Goal: Task Accomplishment & Management: Complete application form

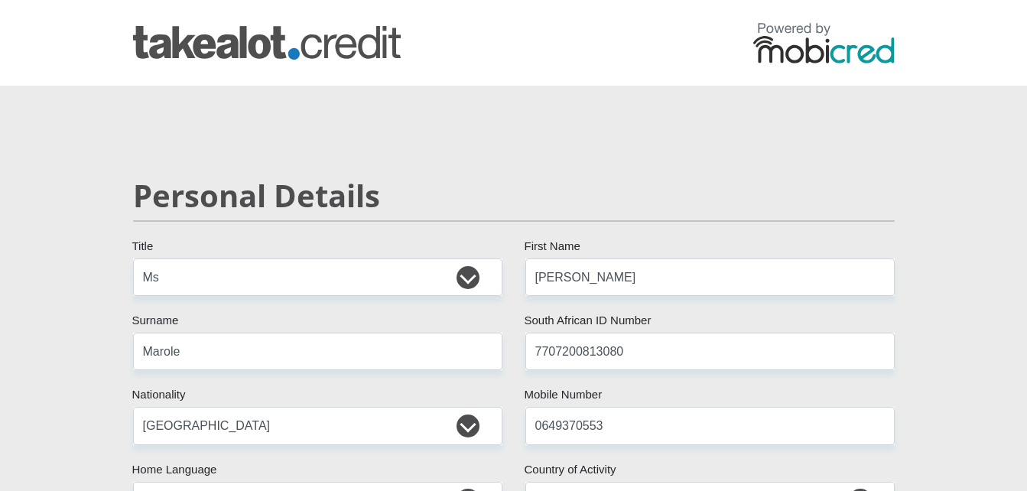
select select "Ms"
select select "ZAF"
select select "sot"
select select "ZAF"
select select "4"
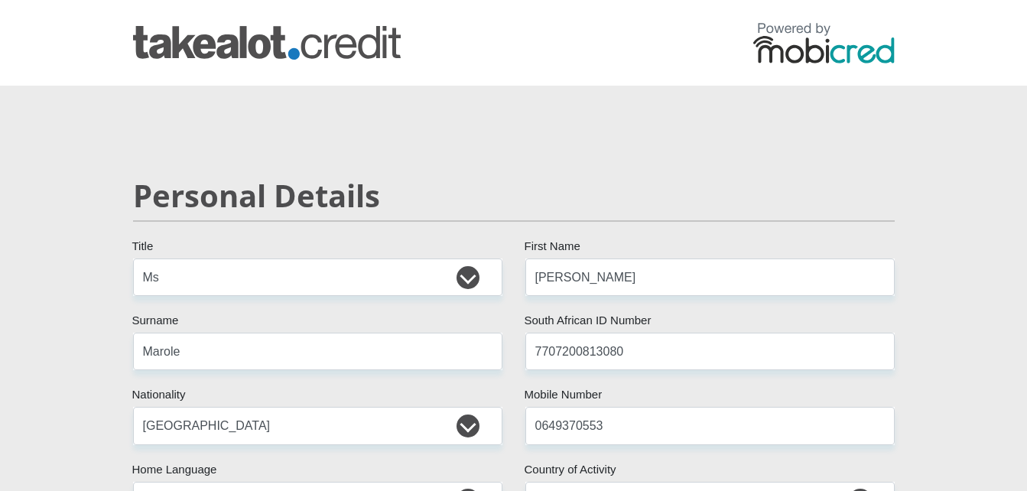
select select "Gauteng"
select select "2"
select select "Rented"
select select "1"
select select "14"
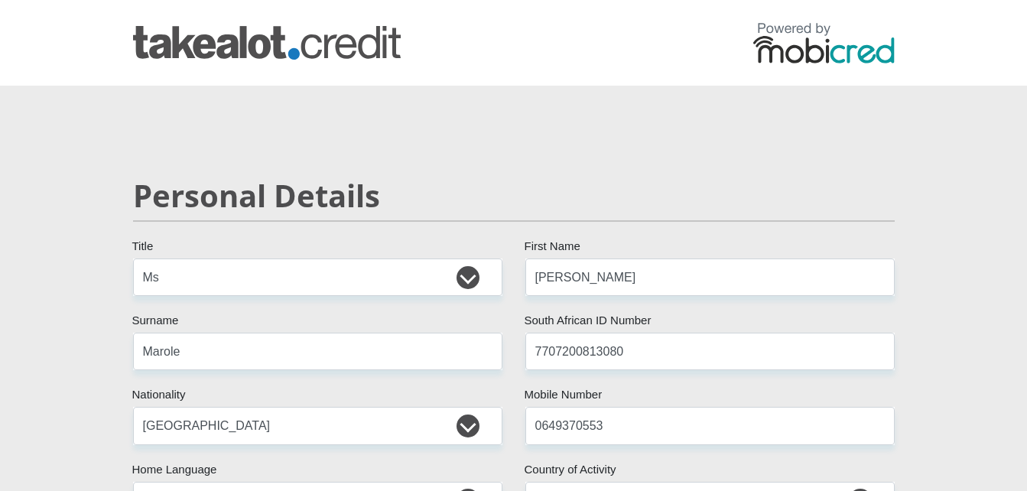
select select "Executive"
select select "60"
select select "30"
select select "SAV"
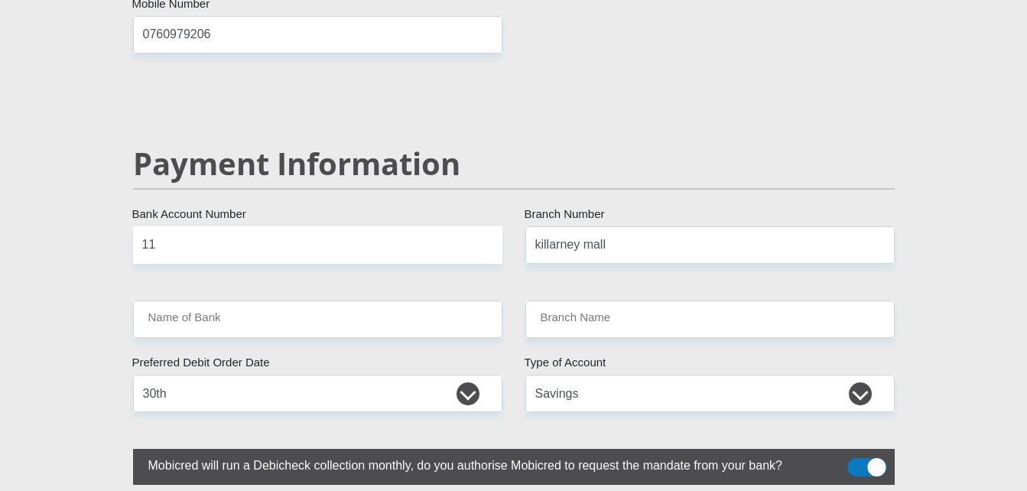
scroll to position [2888, 0]
type input "1"
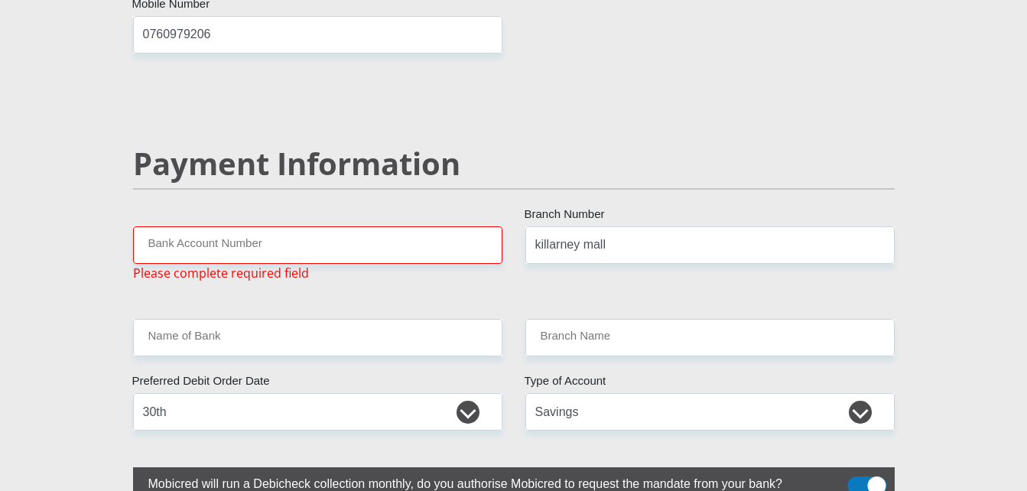
type input "1"
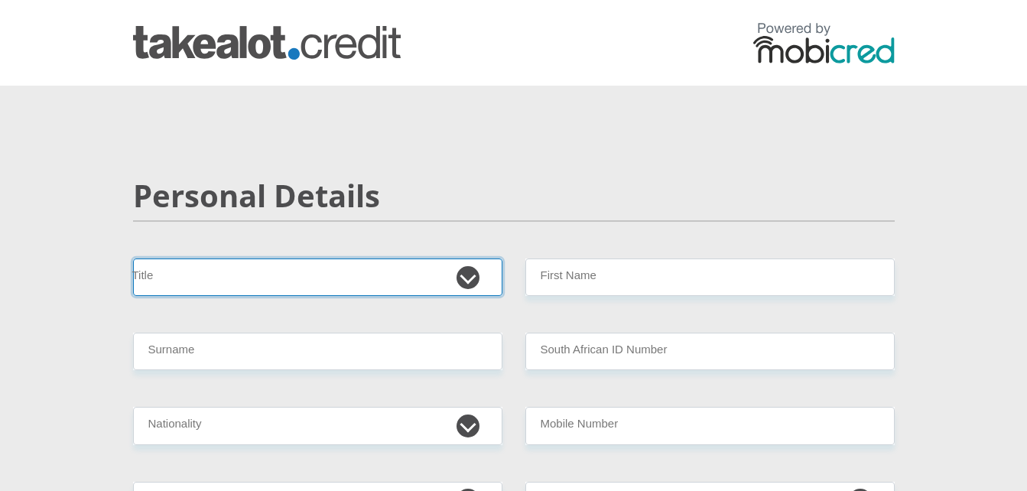
click at [259, 278] on select "Mr Ms Mrs Dr Other" at bounding box center [317, 276] width 369 height 37
select select "Ms"
click at [133, 258] on select "Mr Ms Mrs Dr Other" at bounding box center [317, 276] width 369 height 37
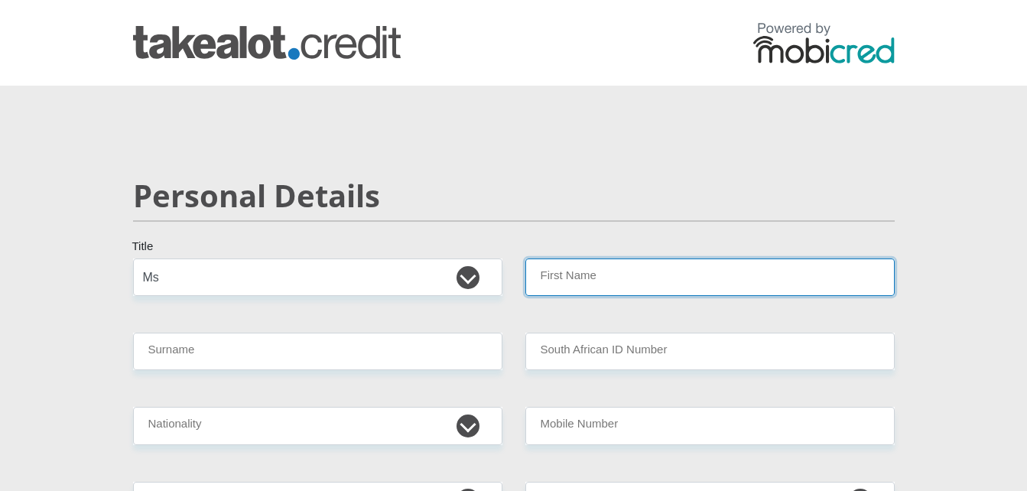
click at [559, 275] on input "First Name" at bounding box center [709, 276] width 369 height 37
type input "[PERSON_NAME]"
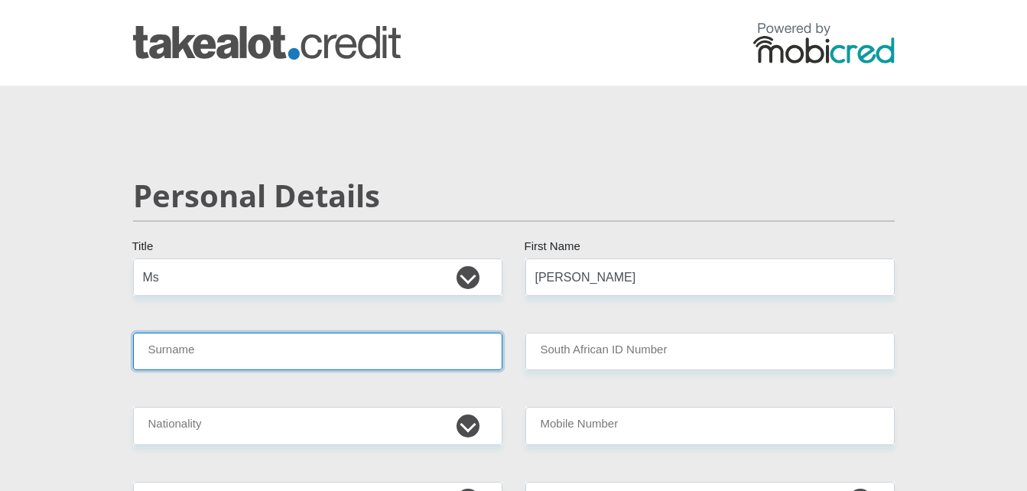
type input "Marole"
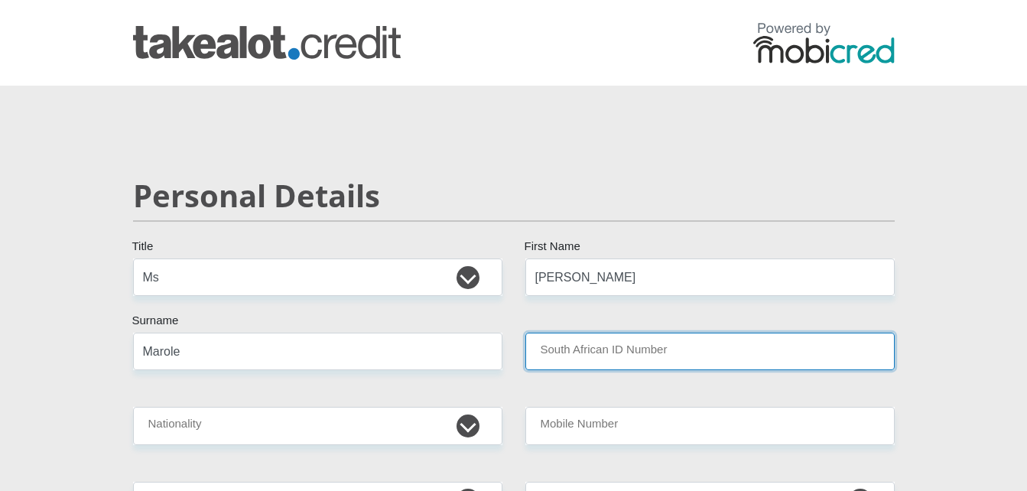
type input "Bariah Holdings ( C.O.D )"
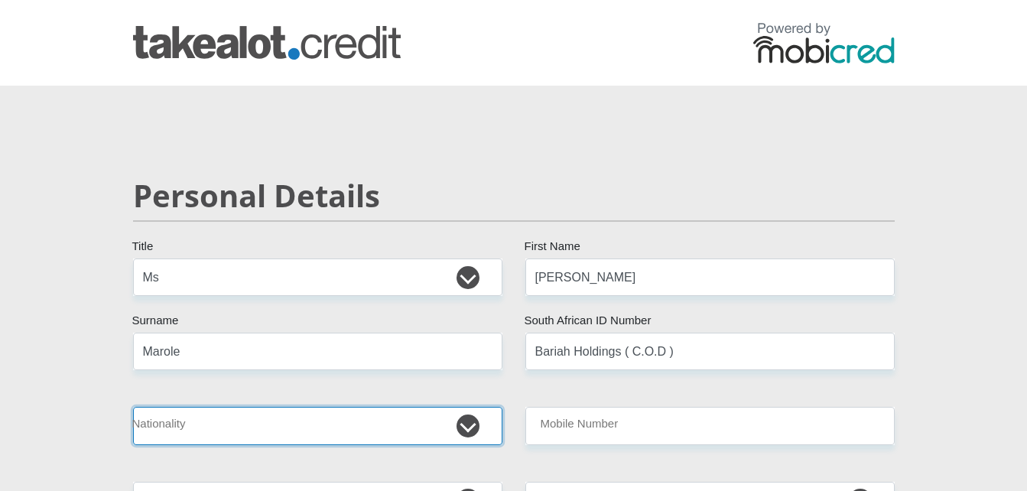
select select "ZAF"
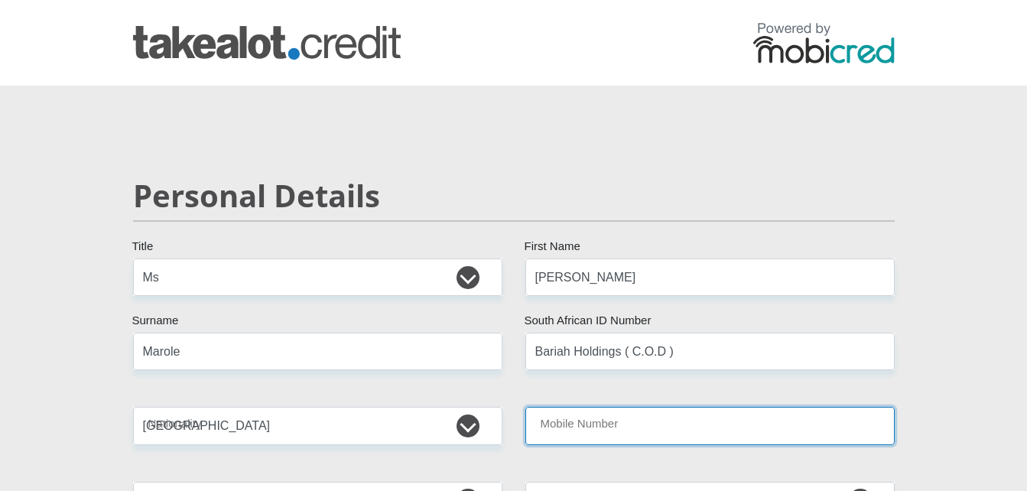
type input "0649370553"
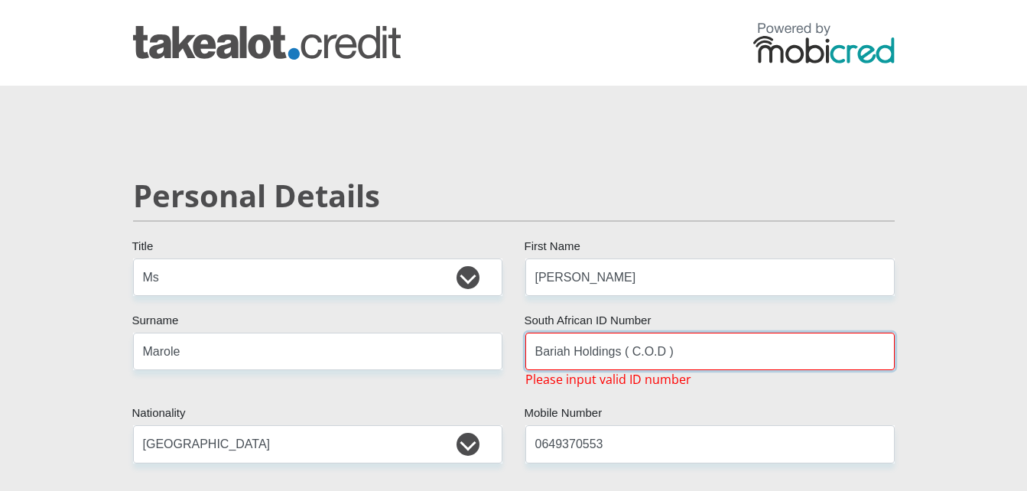
click at [675, 352] on input "Bariah Holdings ( C.O.D )" at bounding box center [709, 351] width 369 height 37
type input "B"
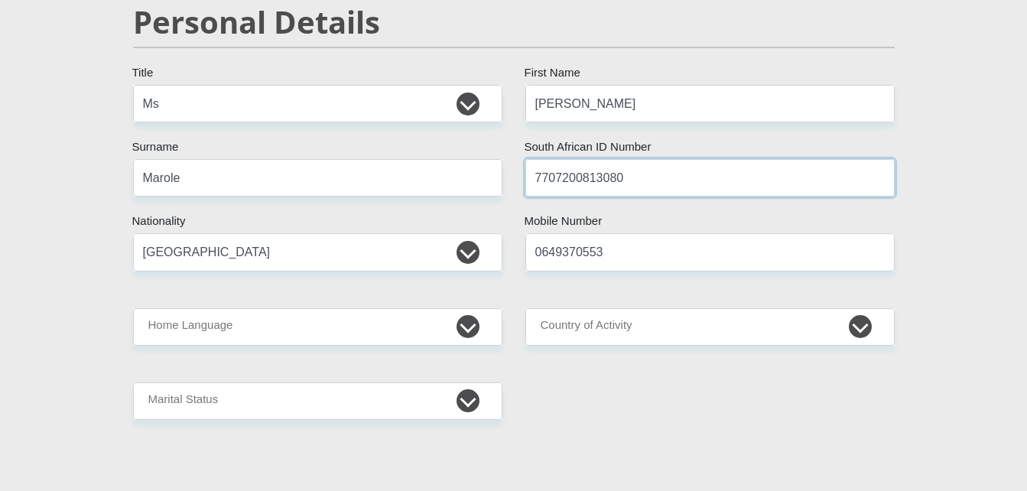
scroll to position [245, 0]
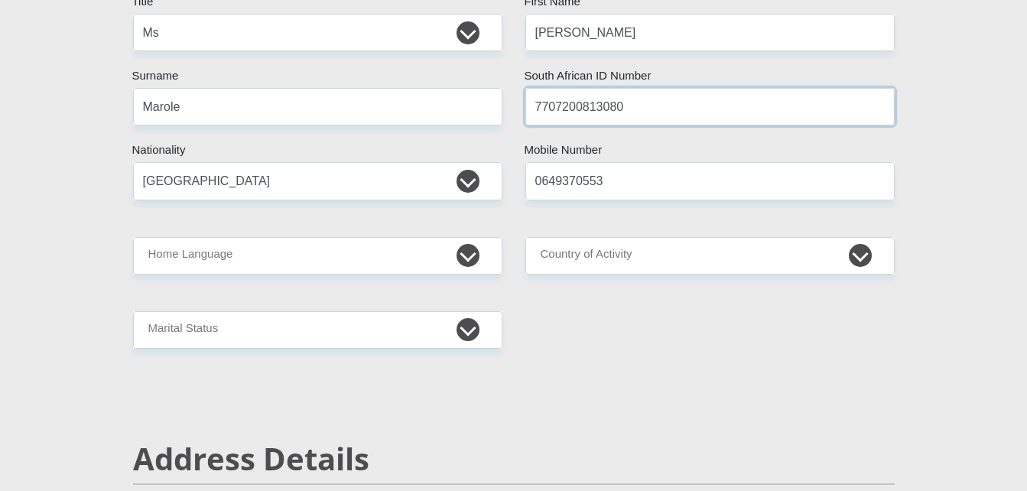
type input "7707200813080"
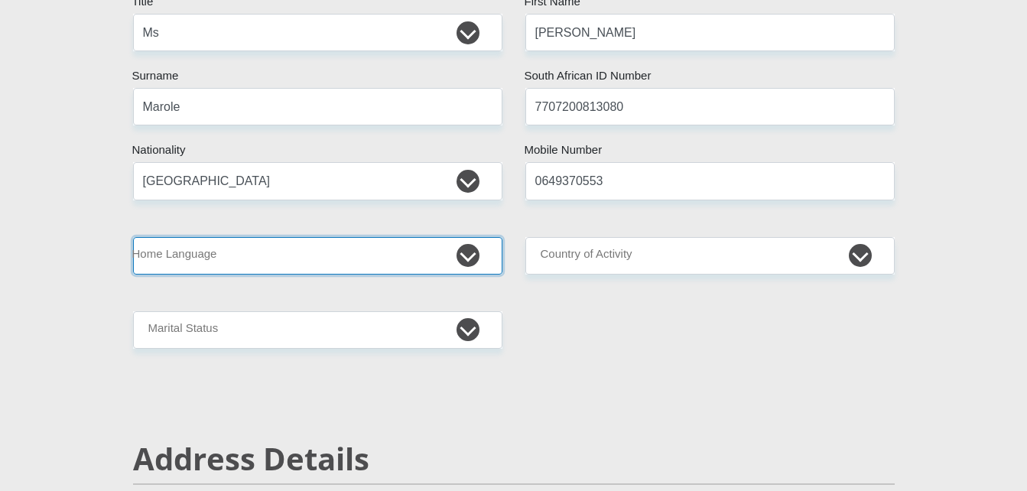
click at [375, 257] on select "Afrikaans English Sepedi South Ndebele Southern Sotho Swati Tsonga Tswana Venda…" at bounding box center [317, 255] width 369 height 37
select select "sot"
click at [133, 237] on select "Afrikaans English Sepedi South Ndebele Southern Sotho Swati Tsonga Tswana Venda…" at bounding box center [317, 255] width 369 height 37
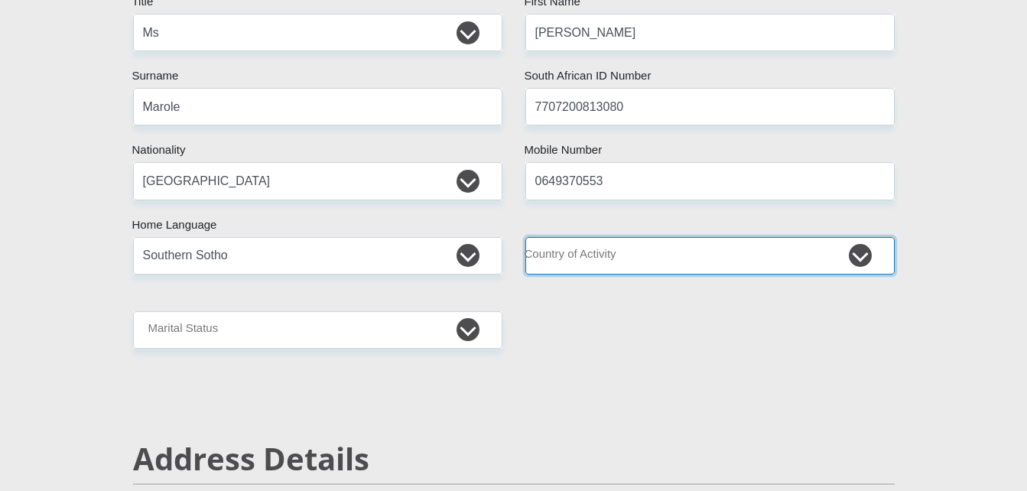
click at [636, 258] on select "South Africa Afghanistan Aland Islands Albania Algeria America Samoa American V…" at bounding box center [709, 255] width 369 height 37
select select "ZAF"
click at [525, 237] on select "South Africa Afghanistan Aland Islands Albania Algeria America Samoa American V…" at bounding box center [709, 255] width 369 height 37
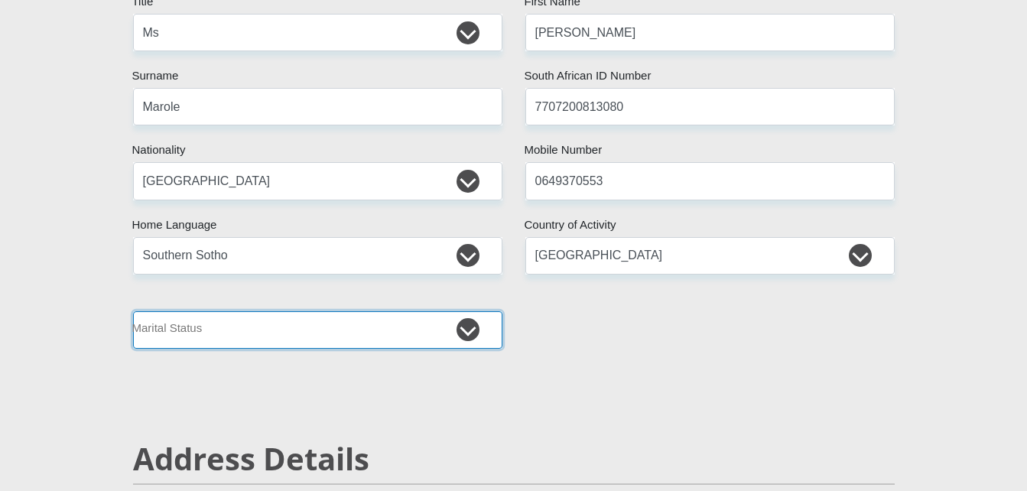
click at [310, 344] on select "Married ANC Single Divorced Widowed Married COP or Customary Law" at bounding box center [317, 329] width 369 height 37
select select "4"
click at [133, 311] on select "Married ANC Single Divorced Widowed Married COP or Customary Law" at bounding box center [317, 329] width 369 height 37
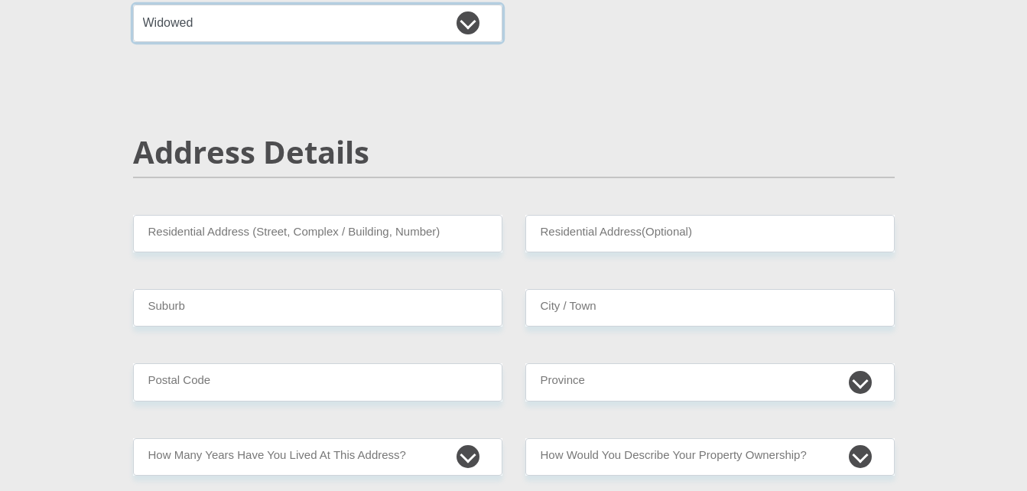
scroll to position [591, 0]
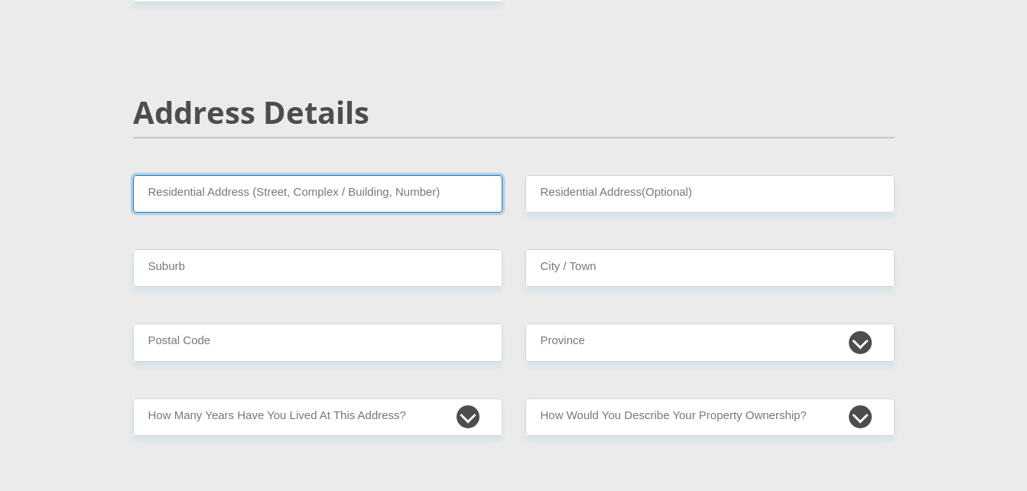
click at [294, 197] on input "Residential Address (Street, Complex / Building, Number)" at bounding box center [317, 193] width 369 height 37
type input "24 Max Michaelis Street"
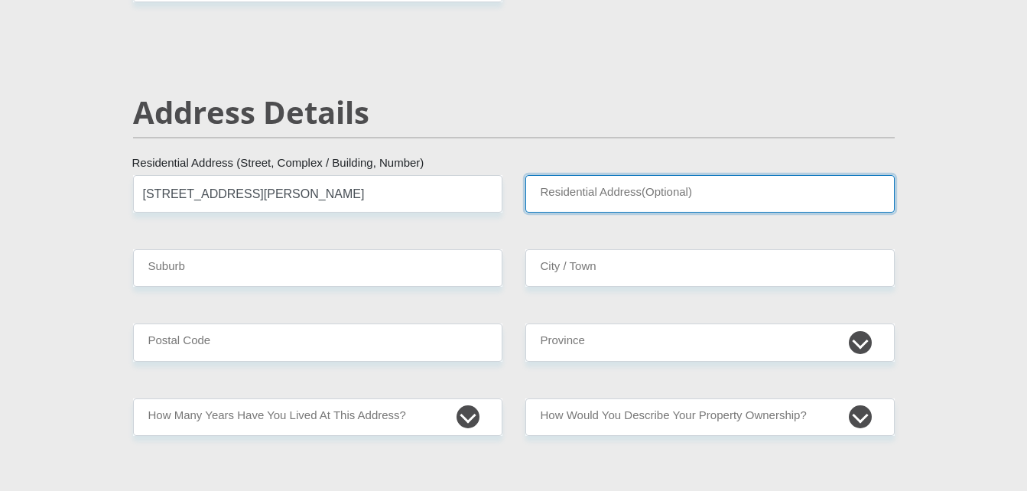
type input "Montgomery Park"
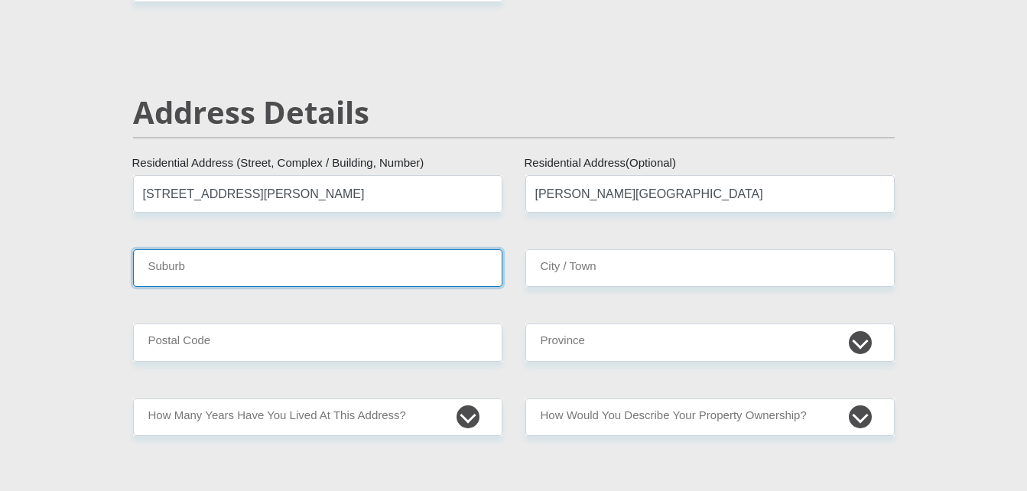
type input "Montgomery Park"
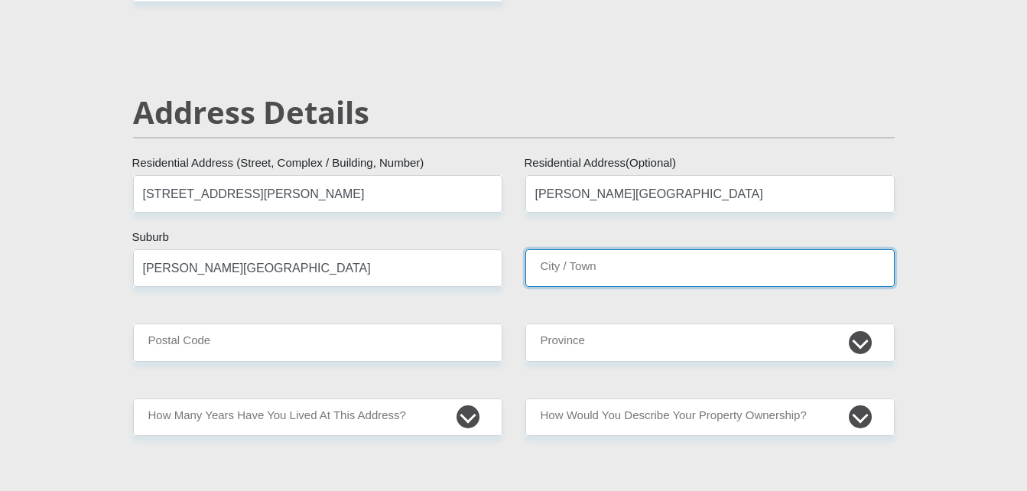
type input "Johannesburg"
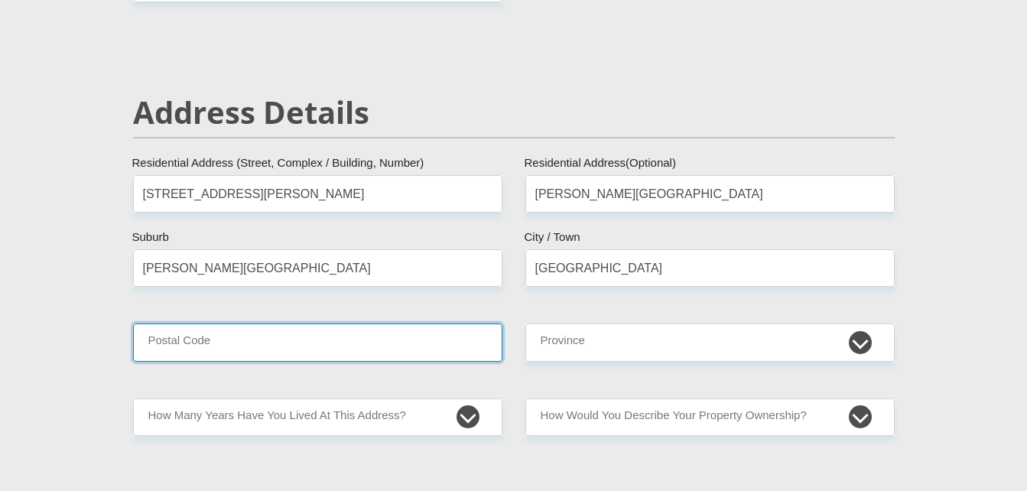
type input "2195"
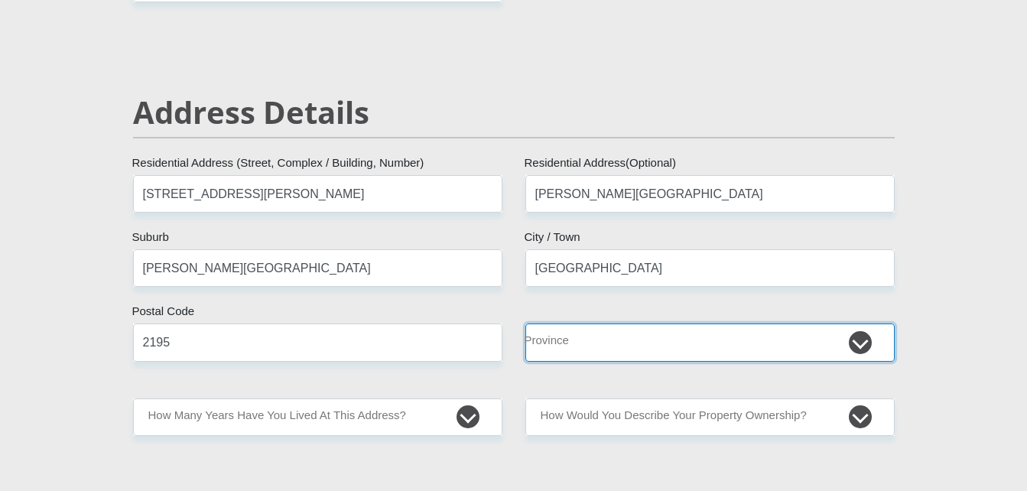
select select "Gauteng"
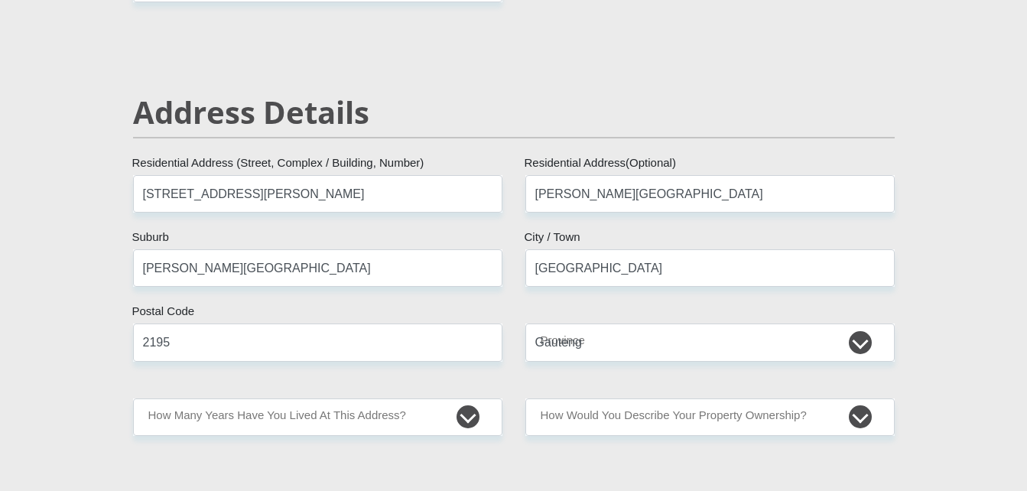
type input "bariah.k@gmail.com"
type input "Bariah197745"
type input "3000"
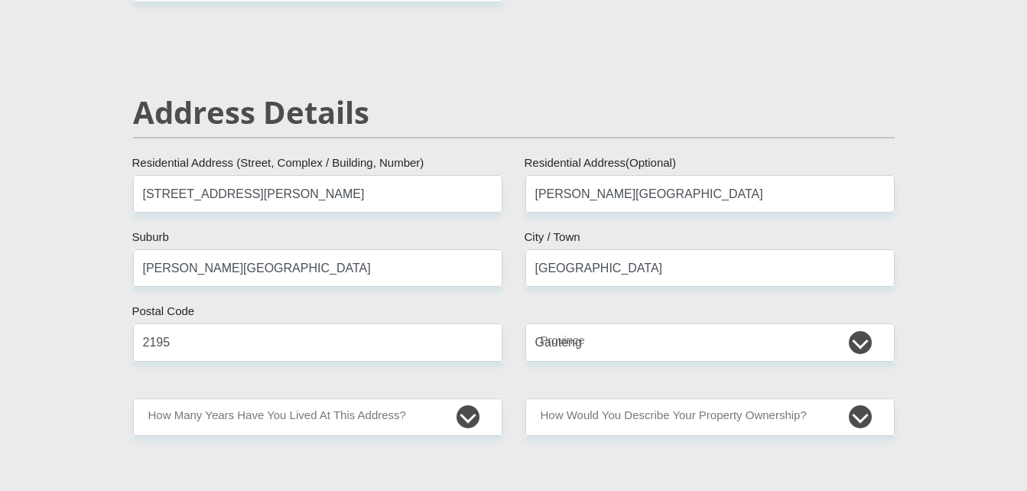
type input "22000"
type input "2000"
type input "8000"
type input "1000"
type input "00"
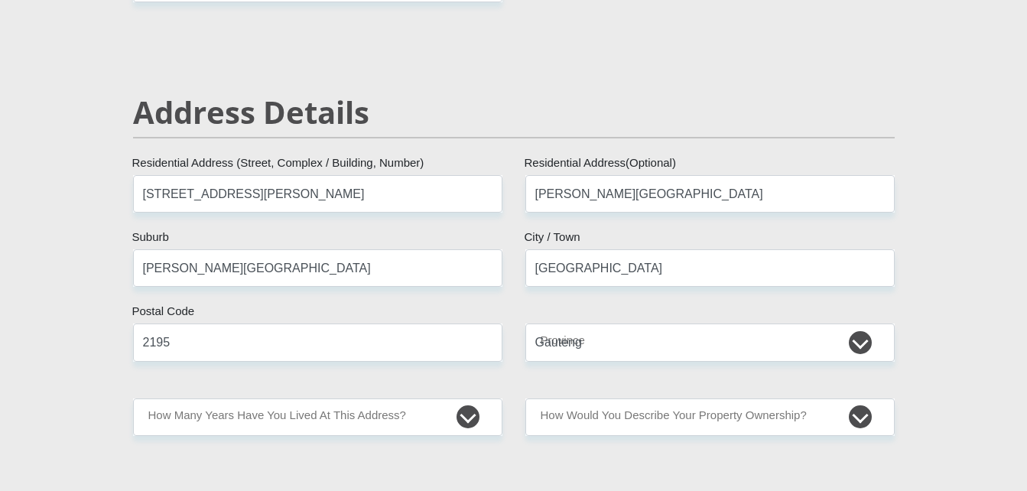
type input "1000"
type input "0"
type input "BariahHOLDINGSCC"
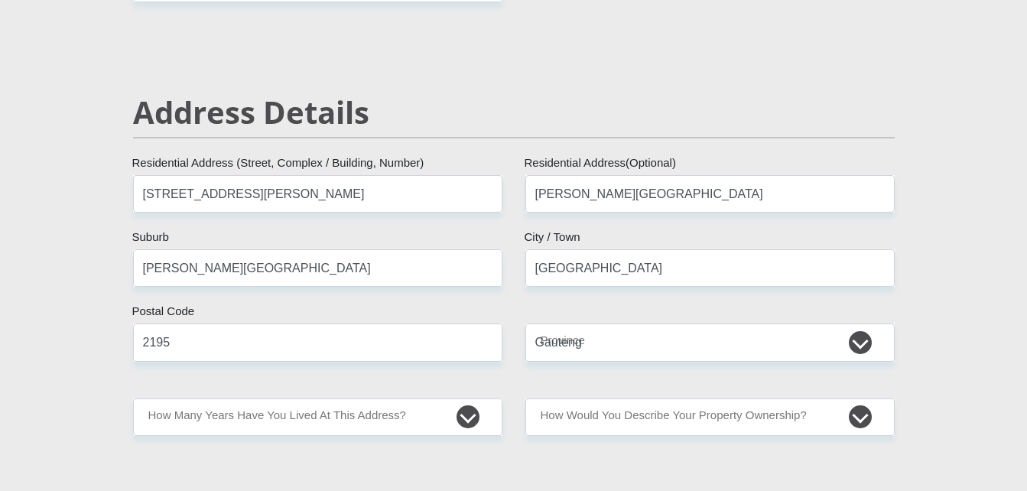
type input "0649370553"
type input "Raeesa"
type input "Schaffer"
type input "1"
type input "killarney mall"
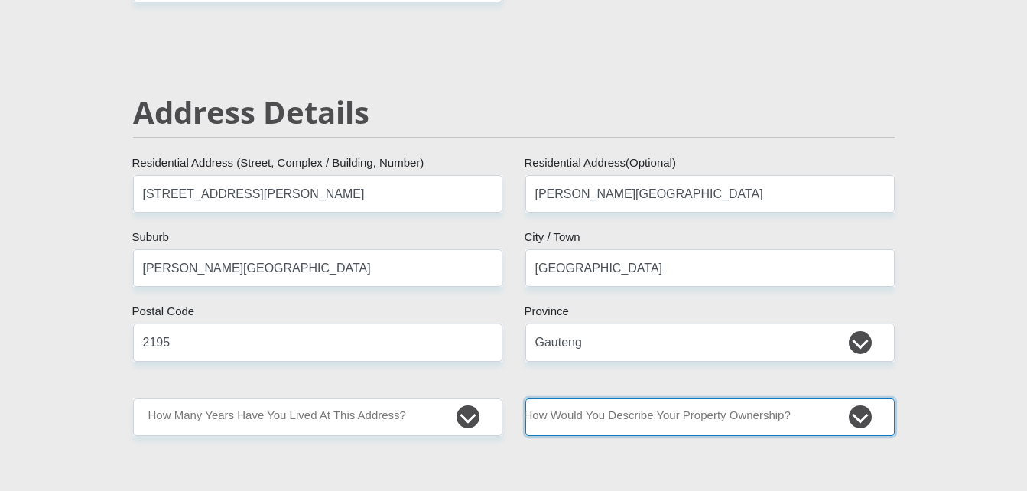
click at [759, 420] on select "Owned Rented Family Owned Company Dwelling" at bounding box center [709, 416] width 369 height 37
select select "Rented"
click at [525, 398] on select "Owned Rented Family Owned Company Dwelling" at bounding box center [709, 416] width 369 height 37
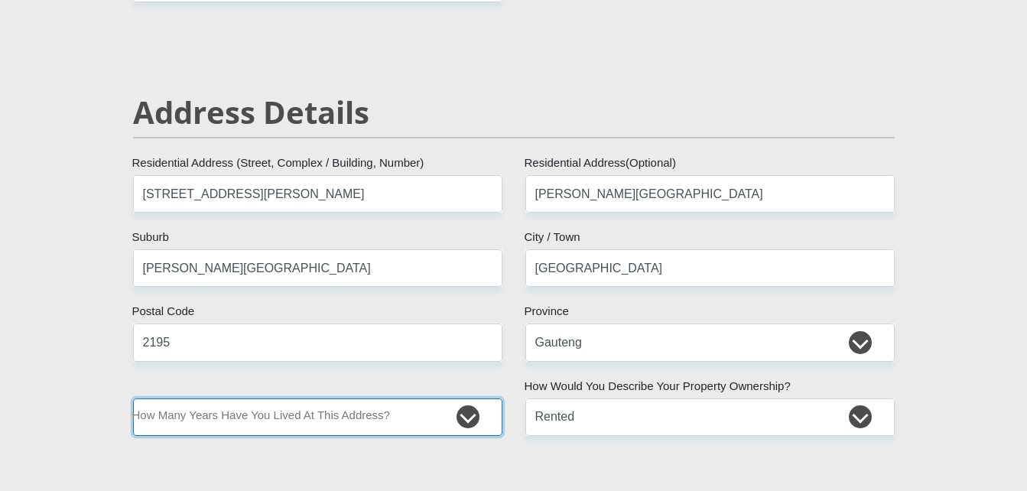
click at [339, 414] on select "less than 1 year 1-3 years 3-5 years 5+ years" at bounding box center [317, 416] width 369 height 37
click at [133, 398] on select "less than 1 year 1-3 years 3-5 years 5+ years" at bounding box center [317, 416] width 369 height 37
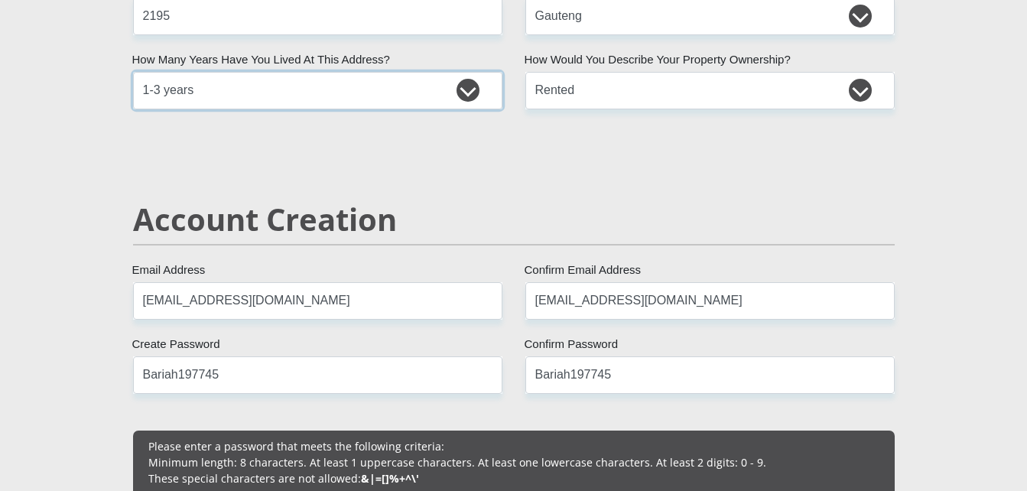
scroll to position [1050, 0]
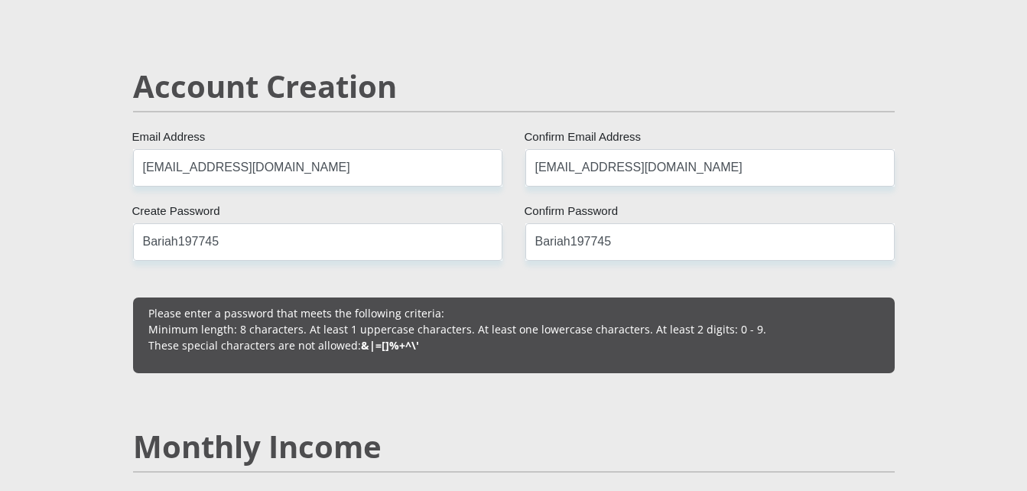
select select "5"
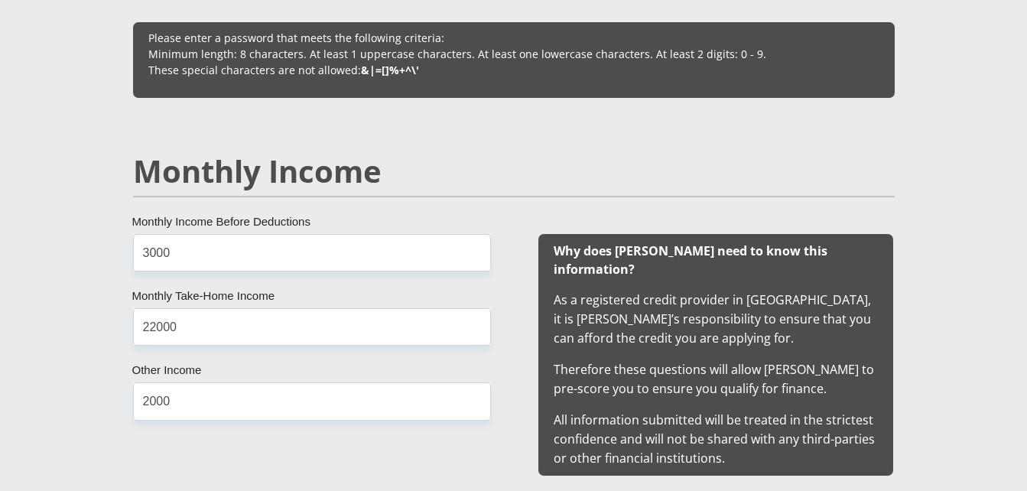
scroll to position [1437, 0]
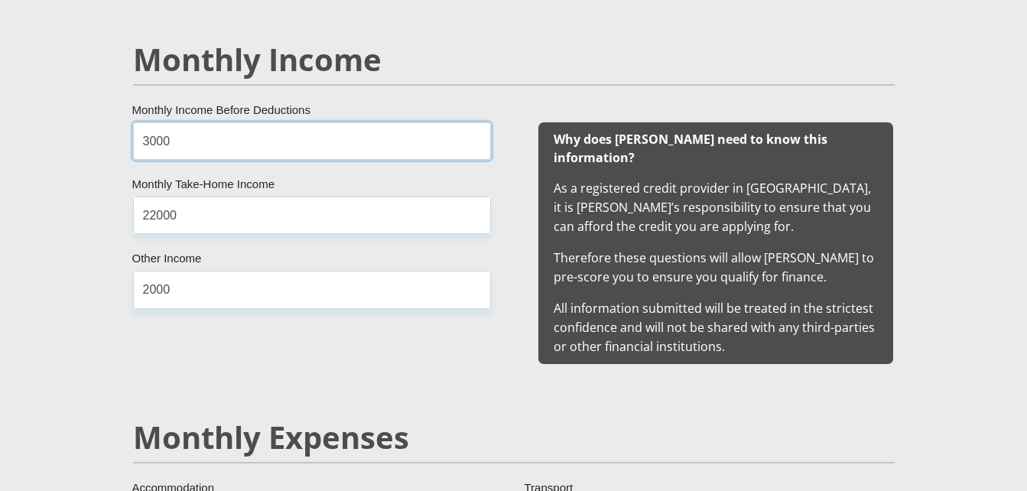
click at [164, 141] on input "3000" at bounding box center [312, 140] width 358 height 37
type input "30000"
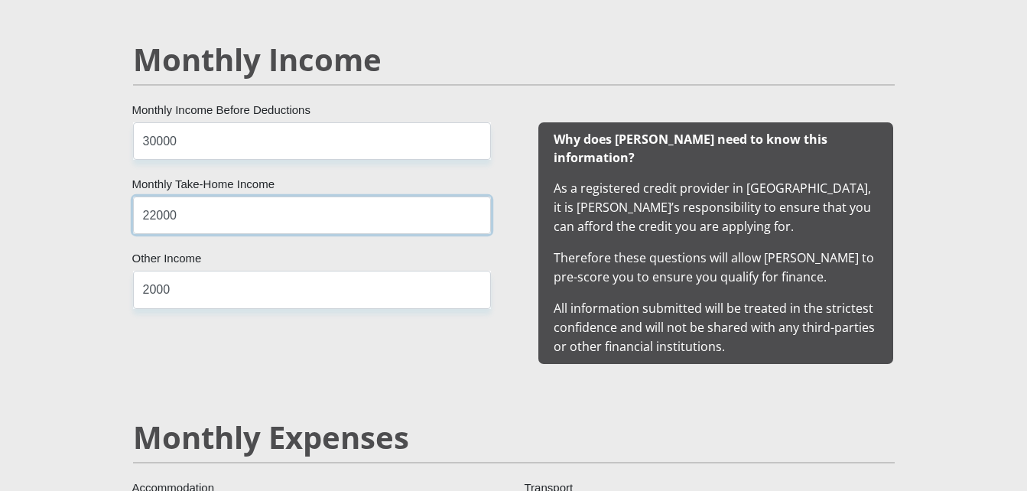
click at [186, 216] on input "22000" at bounding box center [312, 214] width 358 height 37
click at [185, 297] on input "2000" at bounding box center [312, 289] width 358 height 37
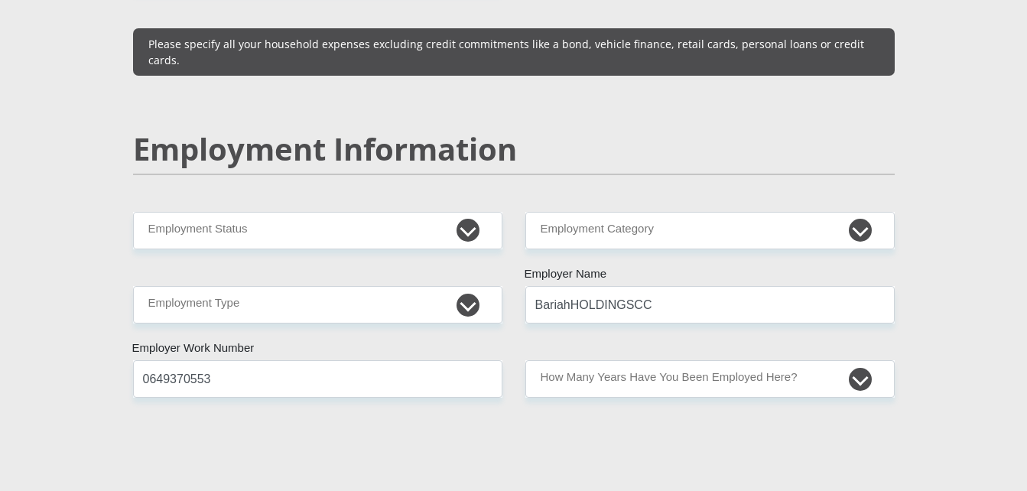
scroll to position [2294, 0]
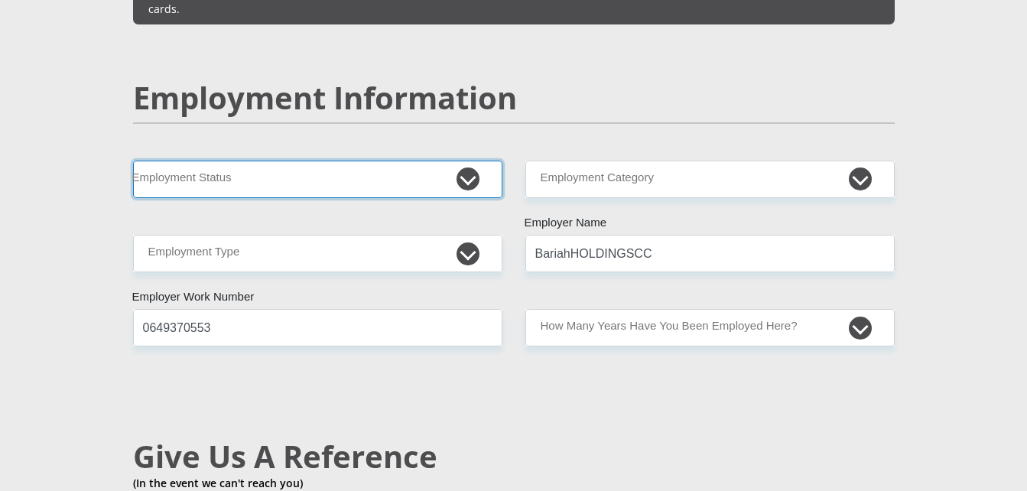
click at [255, 161] on select "Permanent/Full-time Part-time/Casual Contract Worker Self-Employed Housewife Re…" at bounding box center [317, 179] width 369 height 37
select select "1"
click at [133, 161] on select "Permanent/Full-time Part-time/Casual Contract Worker Self-Employed Housewife Re…" at bounding box center [317, 179] width 369 height 37
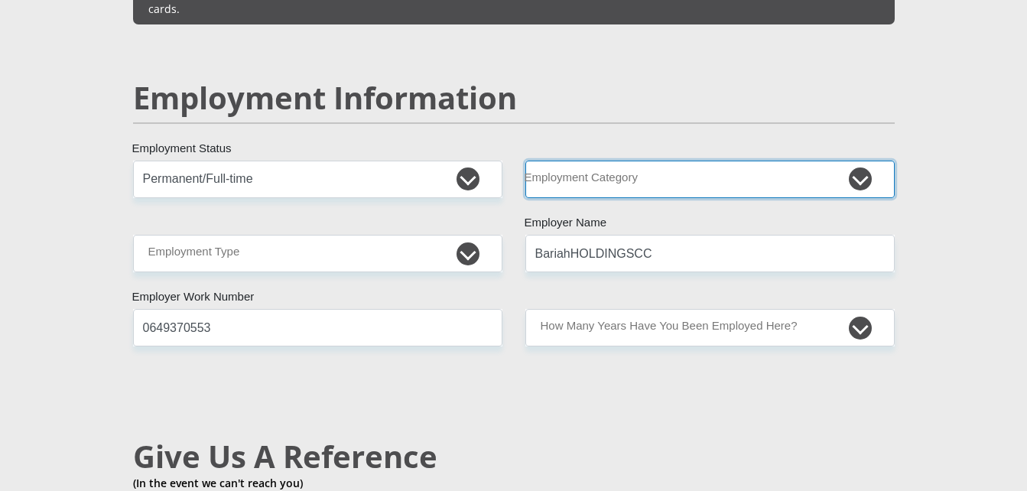
click at [599, 161] on select "AGRICULTURE ALCOHOL & TOBACCO CONSTRUCTION MATERIALS METALLURGY EQUIPMENT FOR R…" at bounding box center [709, 179] width 369 height 37
select select "14"
click at [525, 161] on select "AGRICULTURE ALCOHOL & TOBACCO CONSTRUCTION MATERIALS METALLURGY EQUIPMENT FOR R…" at bounding box center [709, 179] width 369 height 37
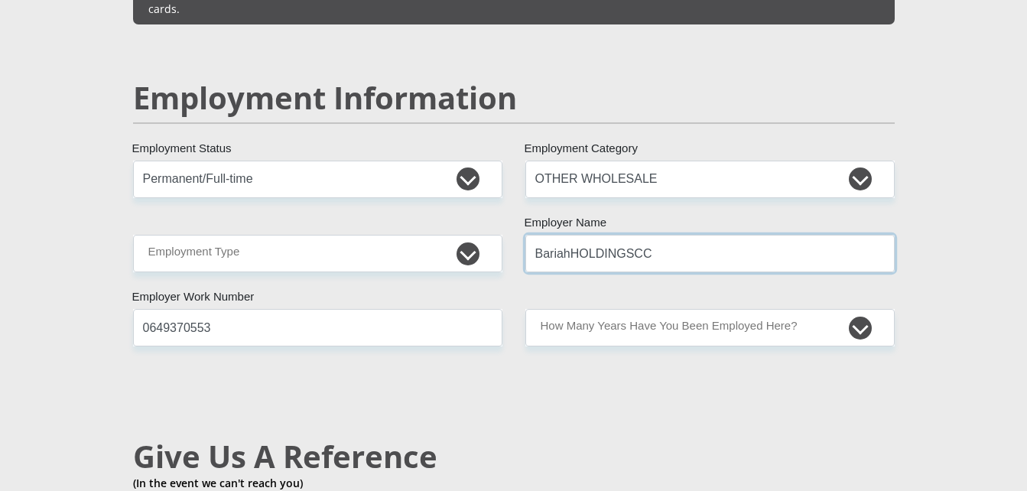
click at [650, 235] on input "BariahHOLDINGSCC" at bounding box center [709, 253] width 369 height 37
type input "BariahHoldings"
click at [592, 438] on h2 "Give Us A Reference" at bounding box center [513, 456] width 761 height 37
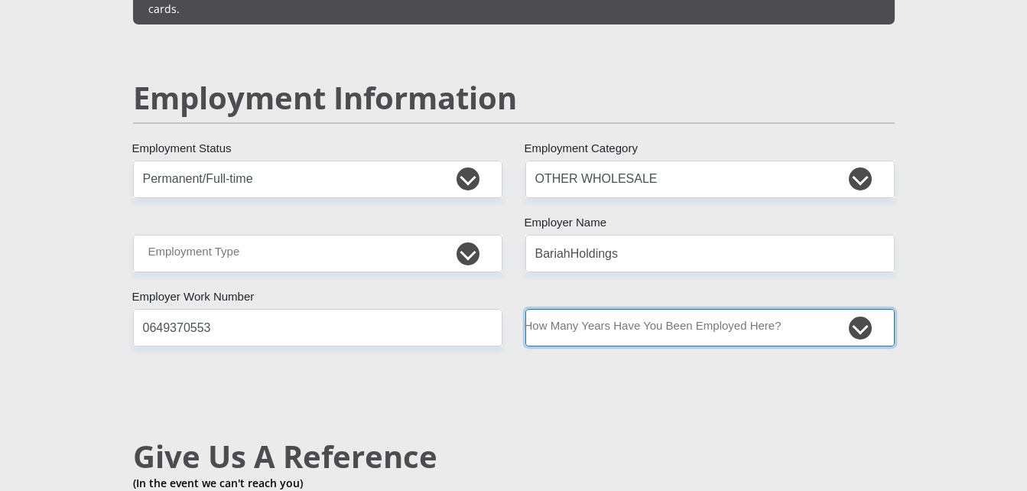
click at [742, 309] on select "less than 1 year 1-3 years 3-5 years 5+ years" at bounding box center [709, 327] width 369 height 37
select select "60"
click at [525, 309] on select "less than 1 year 1-3 years 3-5 years 5+ years" at bounding box center [709, 327] width 369 height 37
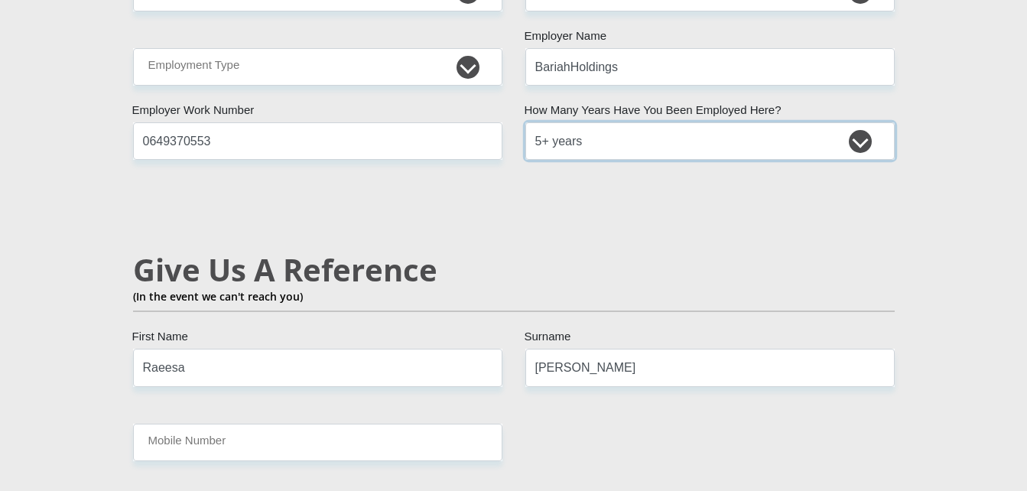
scroll to position [2633, 0]
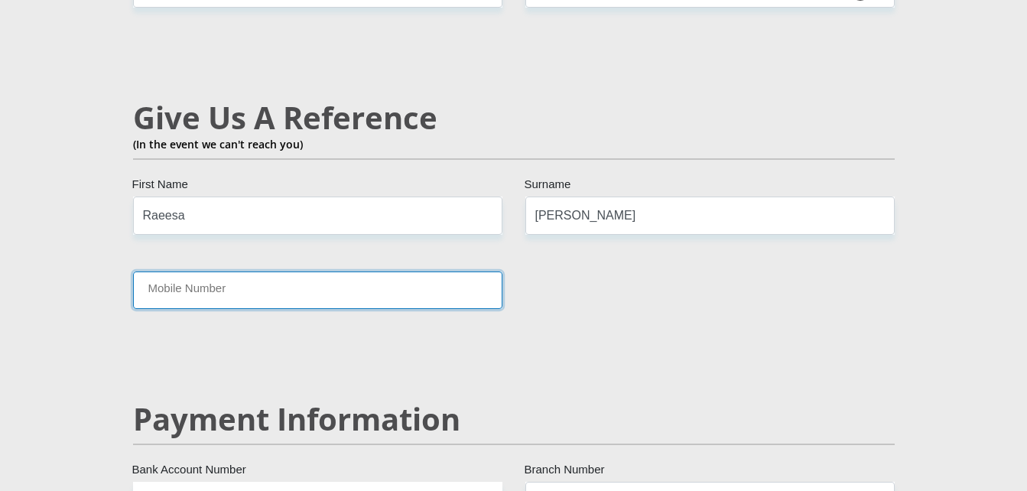
click at [238, 271] on input "Mobile Number" at bounding box center [317, 289] width 369 height 37
type input "0760979206"
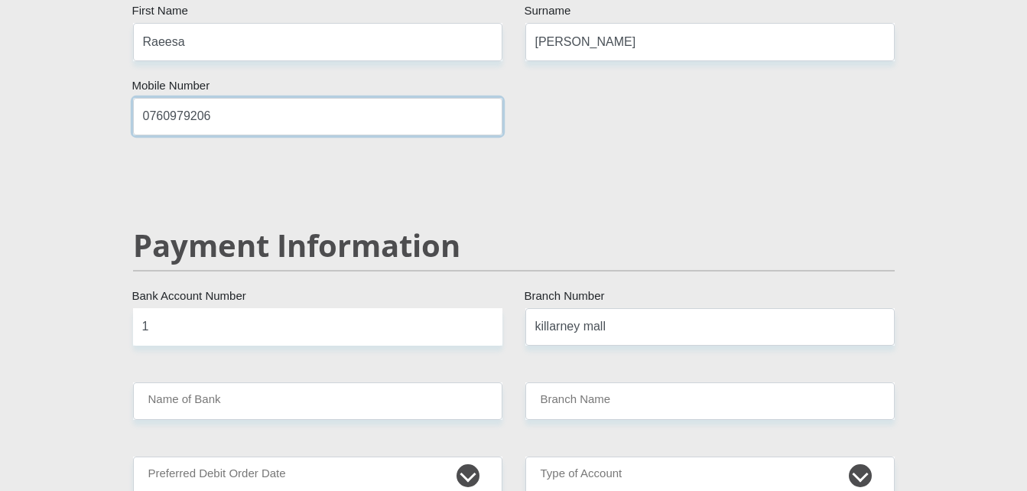
scroll to position [2857, 0]
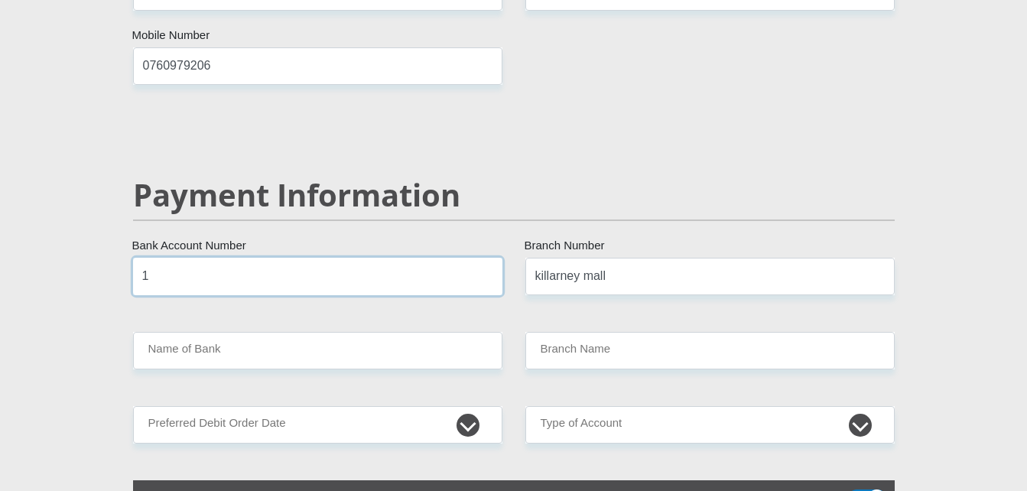
click at [164, 258] on input "1" at bounding box center [317, 276] width 369 height 37
type input "1247305331"
click at [627, 258] on input "killarney mall" at bounding box center [709, 276] width 369 height 37
type input "k"
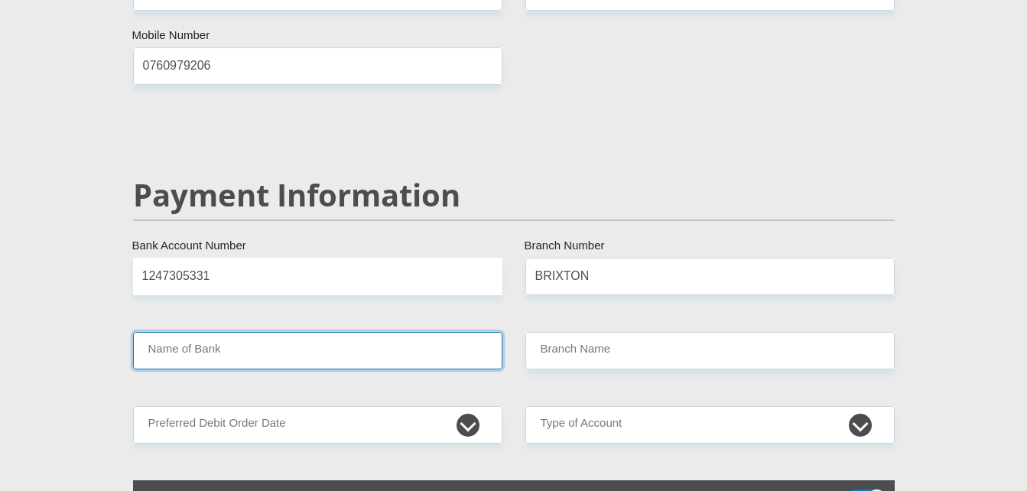
click at [359, 332] on input "Name of Bank" at bounding box center [317, 350] width 369 height 37
click at [328, 332] on input "Name of Bank" at bounding box center [317, 350] width 369 height 37
click at [237, 332] on input "Name of Bank" at bounding box center [317, 350] width 369 height 37
click at [256, 332] on input "Name of Bank" at bounding box center [317, 350] width 369 height 37
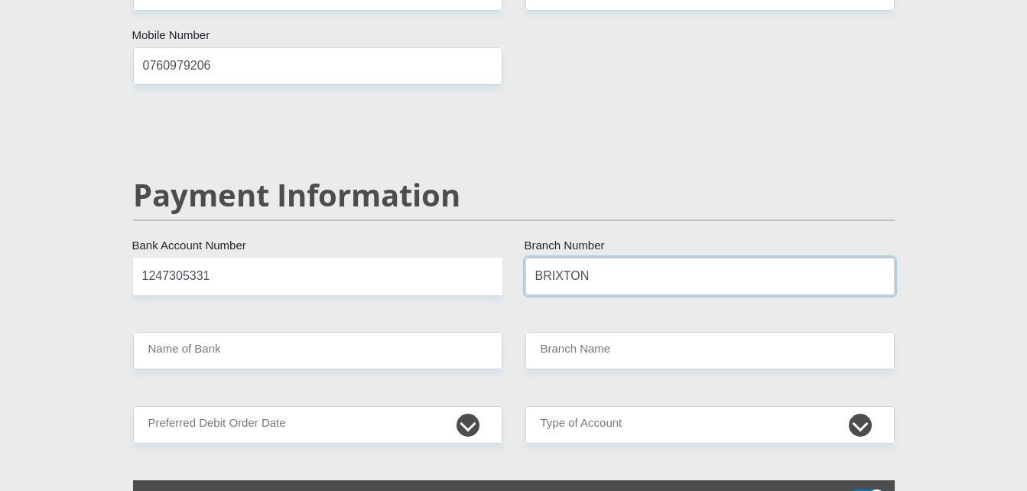
click at [591, 258] on input "BRIXTON" at bounding box center [709, 276] width 369 height 37
type input "B"
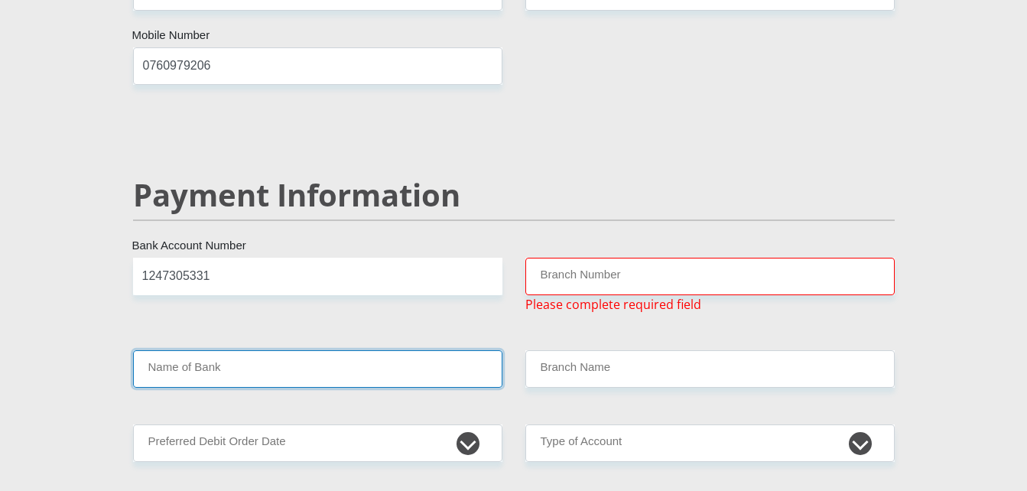
click at [212, 350] on input "Name of Bank" at bounding box center [317, 368] width 369 height 37
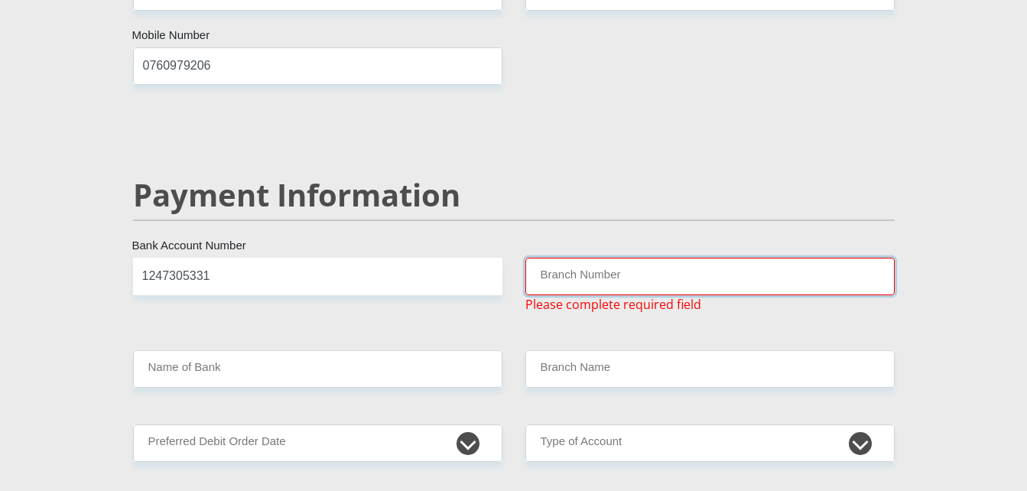
click at [557, 258] on input "Branch Number" at bounding box center [709, 276] width 369 height 37
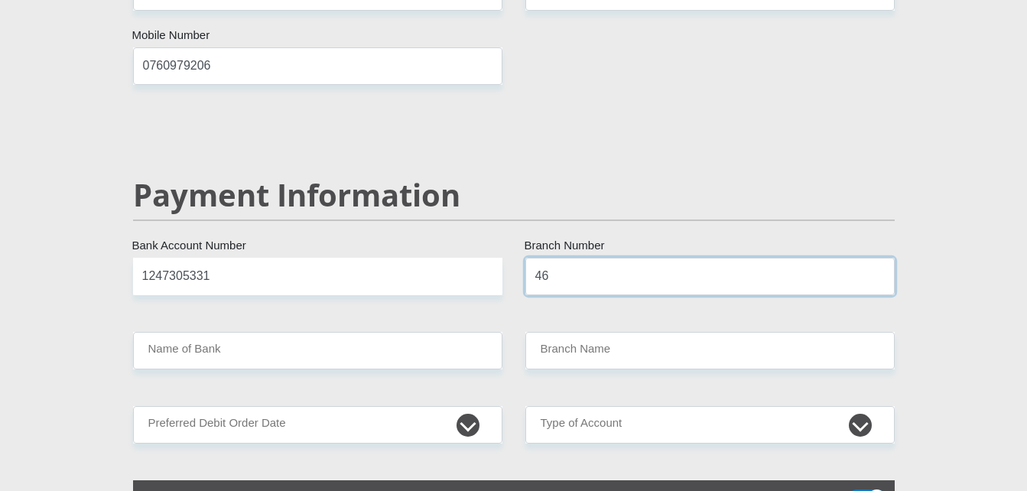
type input "46"
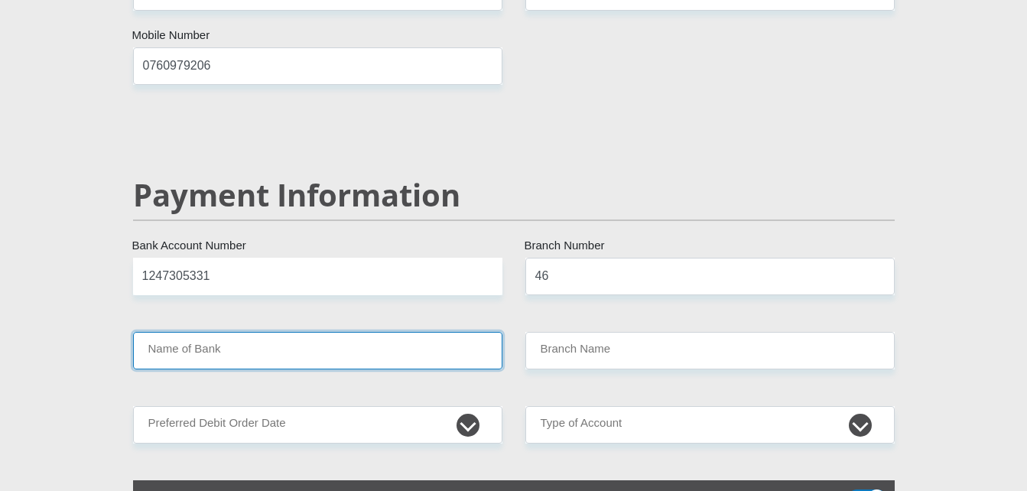
click at [206, 332] on input "Name of Bank" at bounding box center [317, 350] width 369 height 37
click at [144, 332] on input "Name of Bank" at bounding box center [317, 350] width 369 height 37
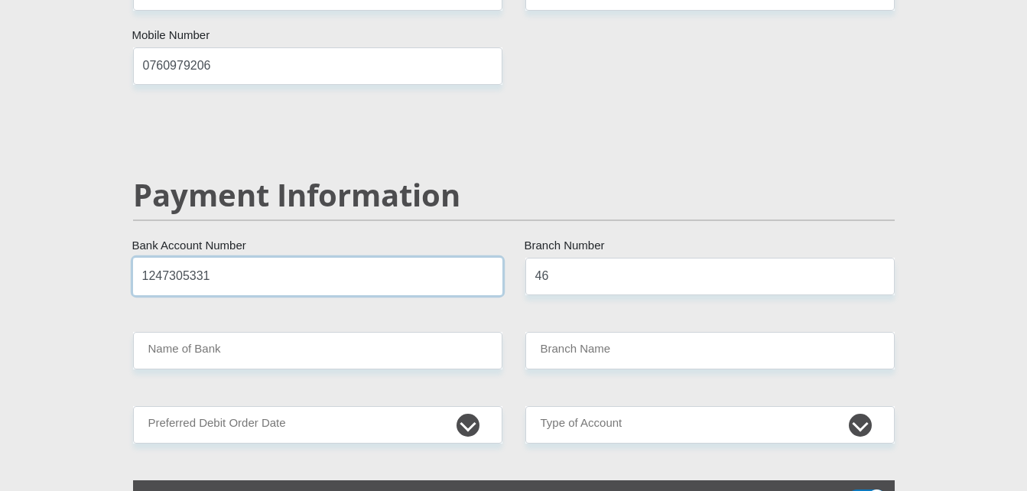
click at [241, 258] on input "1247305331" at bounding box center [317, 276] width 369 height 37
type input "1"
type input "1021601416852"
click at [557, 258] on input "46" at bounding box center [709, 276] width 369 height 37
type input "4"
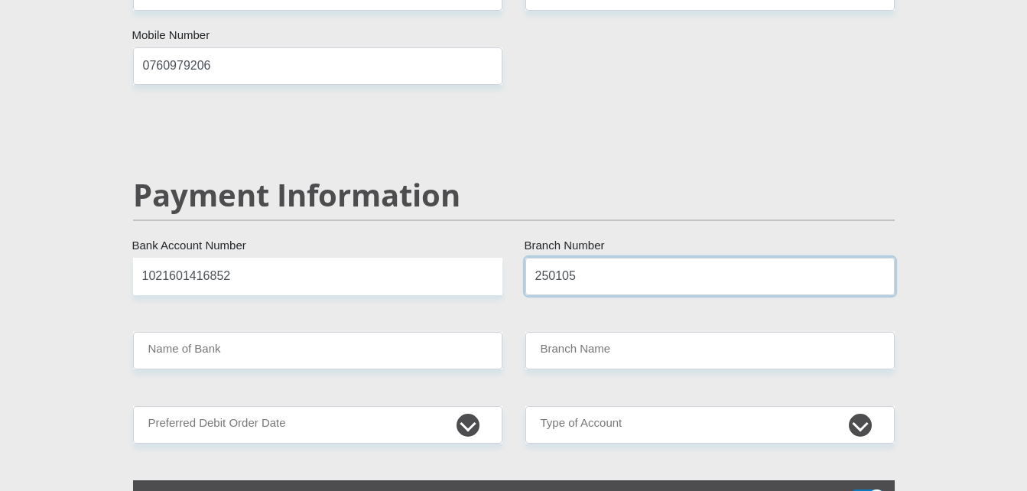
type input "250105"
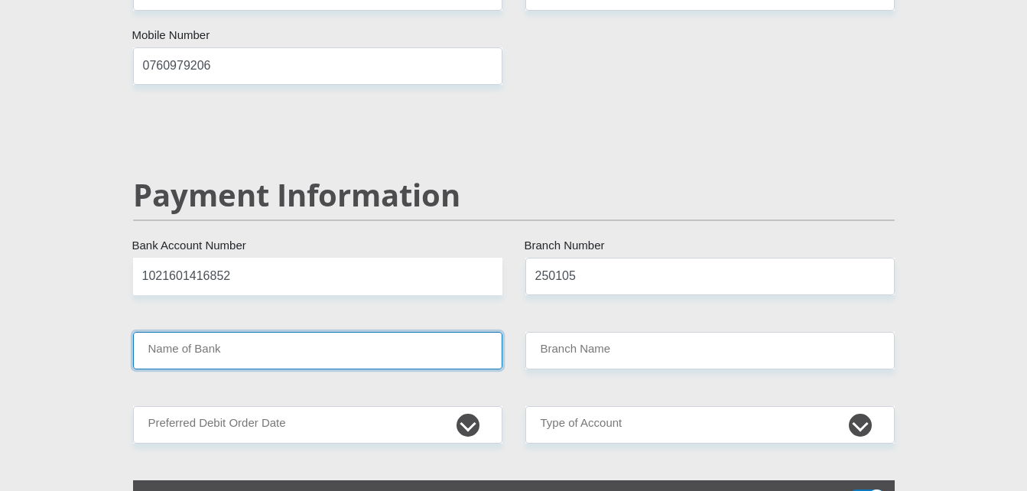
click at [391, 332] on input "Name of Bank" at bounding box center [317, 350] width 369 height 37
type input "FIRSTRAND BANK"
type input "DIE BULT 048"
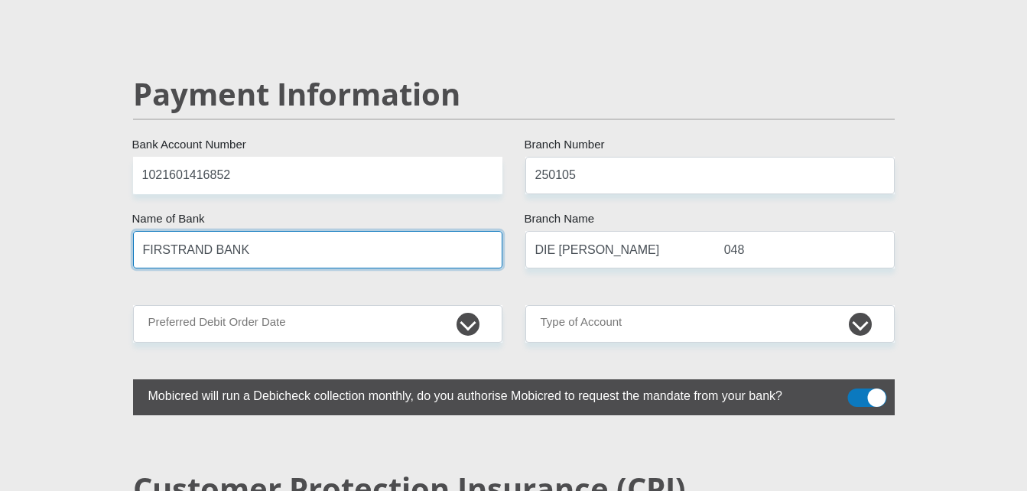
scroll to position [2988, 0]
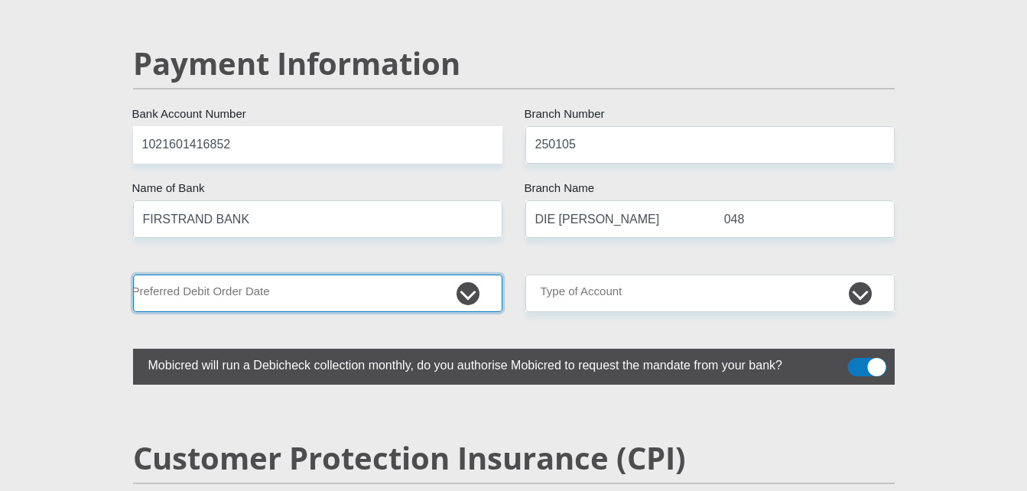
click at [456, 274] on select "1st 2nd 3rd 4th 5th 7th 18th 19th 20th 21st 22nd 23rd 24th 25th 26th 27th 28th …" at bounding box center [317, 292] width 369 height 37
select select "30"
click at [133, 274] on select "1st 2nd 3rd 4th 5th 7th 18th 19th 20th 21st 22nd 23rd 24th 25th 26th 27th 28th …" at bounding box center [317, 292] width 369 height 37
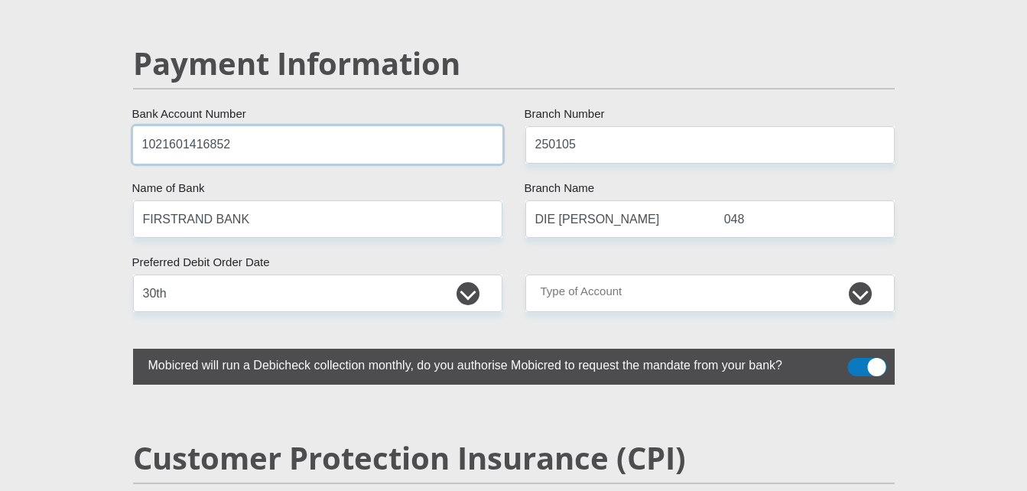
click at [238, 126] on input "1021601416852" at bounding box center [317, 144] width 369 height 37
type input "10216019034"
click at [274, 274] on select "1st 2nd 3rd 4th 5th 7th 18th 19th 20th 21st 22nd 23rd 24th 25th 26th 27th 28th …" at bounding box center [317, 292] width 369 height 37
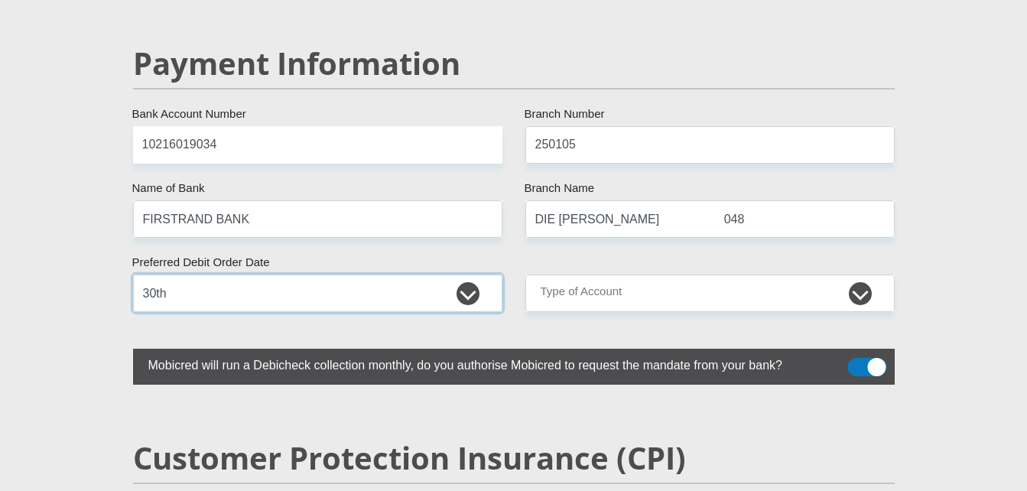
click at [133, 274] on select "1st 2nd 3rd 4th 5th 7th 18th 19th 20th 21st 22nd 23rd 24th 25th 26th 27th 28th …" at bounding box center [317, 292] width 369 height 37
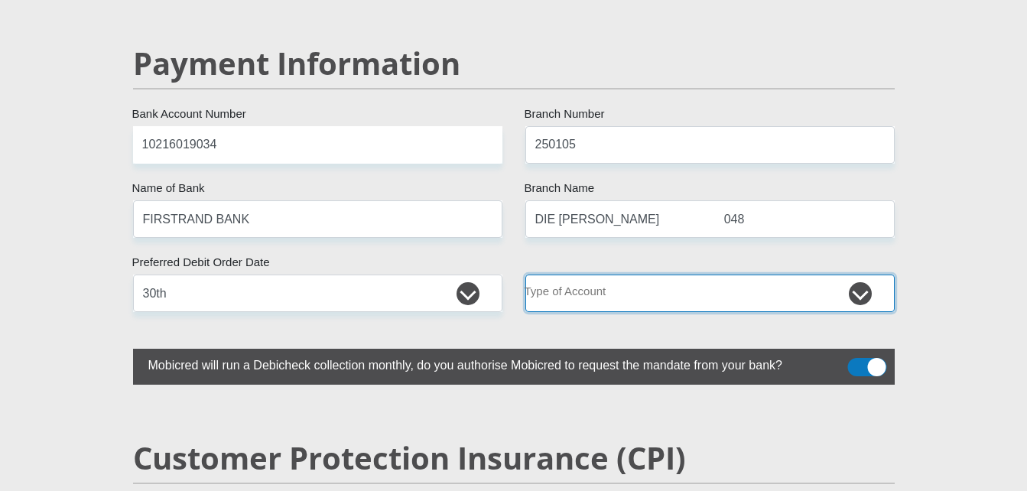
click at [680, 274] on select "Cheque Savings" at bounding box center [709, 292] width 369 height 37
select select "CUR"
click at [525, 274] on select "Cheque Savings" at bounding box center [709, 292] width 369 height 37
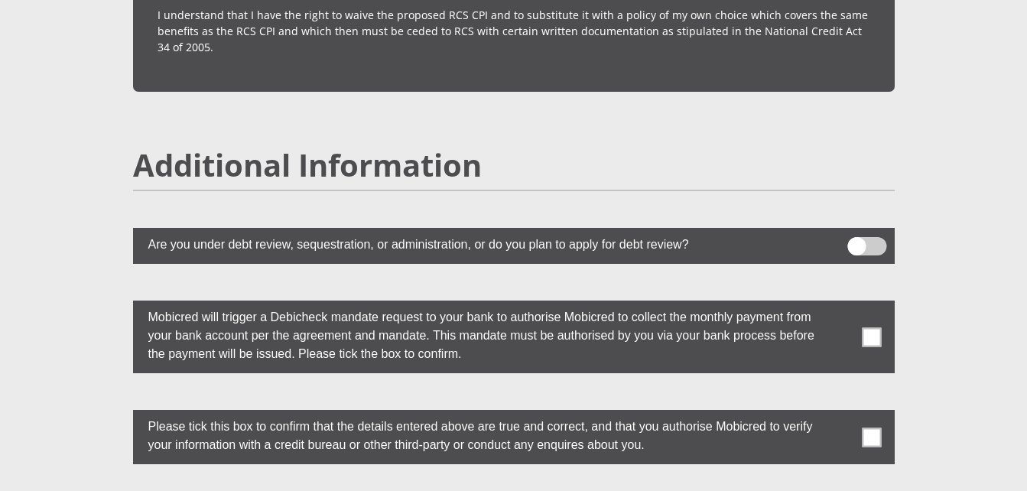
scroll to position [4079, 0]
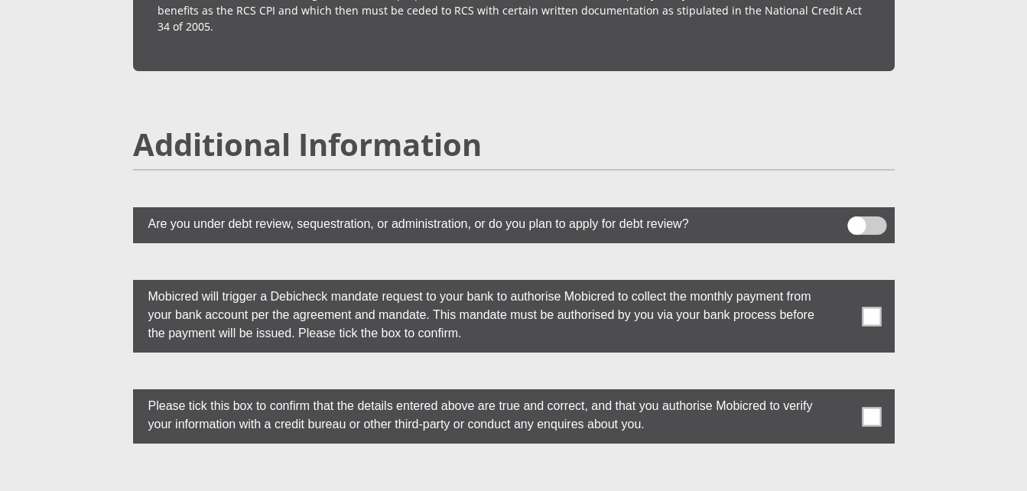
click at [866, 307] on span at bounding box center [871, 316] width 19 height 19
click at [841, 284] on input "checkbox" at bounding box center [841, 284] width 0 height 0
click at [869, 407] on span at bounding box center [871, 416] width 19 height 19
click at [841, 393] on input "checkbox" at bounding box center [841, 393] width 0 height 0
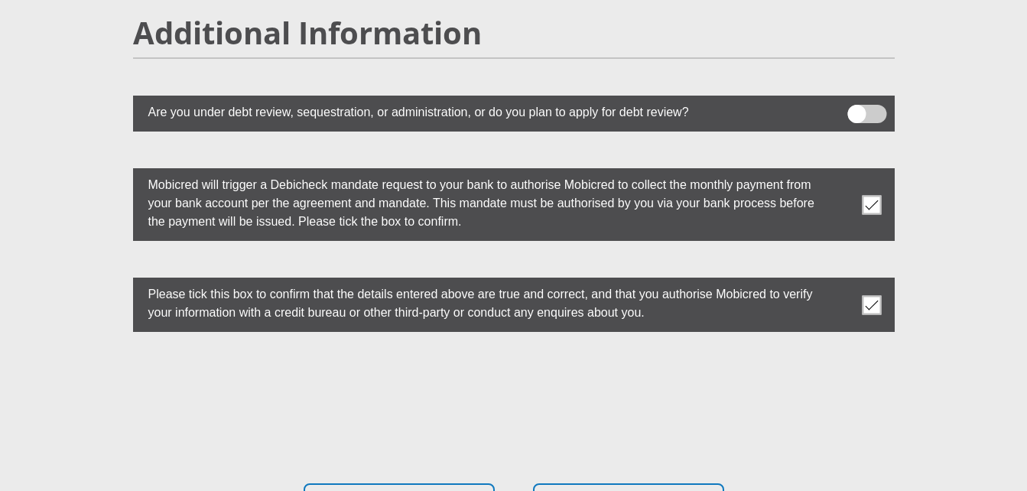
scroll to position [4201, 0]
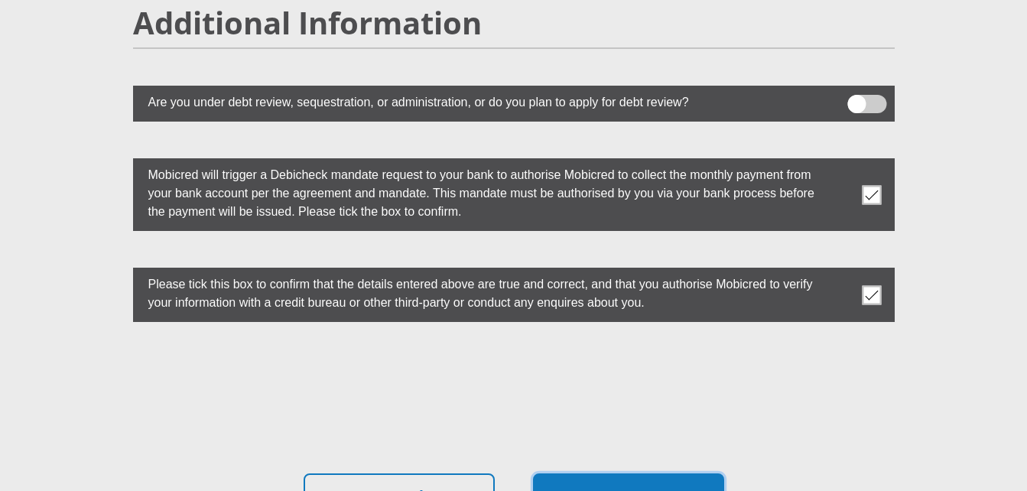
click at [612, 473] on button "Proceed" at bounding box center [628, 497] width 191 height 48
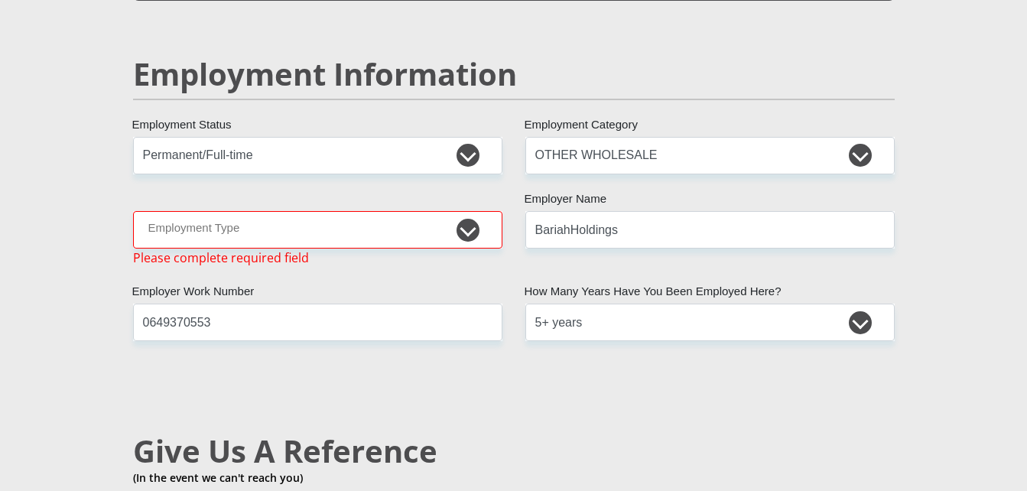
scroll to position [2303, 0]
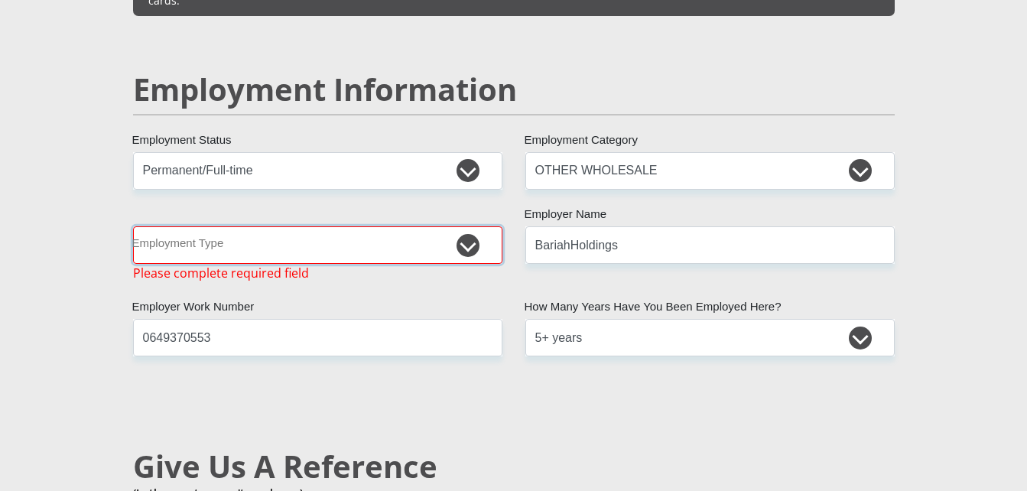
click at [321, 226] on select "College/Lecturer Craft Seller Creative Driver Executive Farmer Forces - Non Com…" at bounding box center [317, 244] width 369 height 37
select select "Executive"
click at [133, 226] on select "College/Lecturer Craft Seller Creative Driver Executive Farmer Forces - Non Com…" at bounding box center [317, 244] width 369 height 37
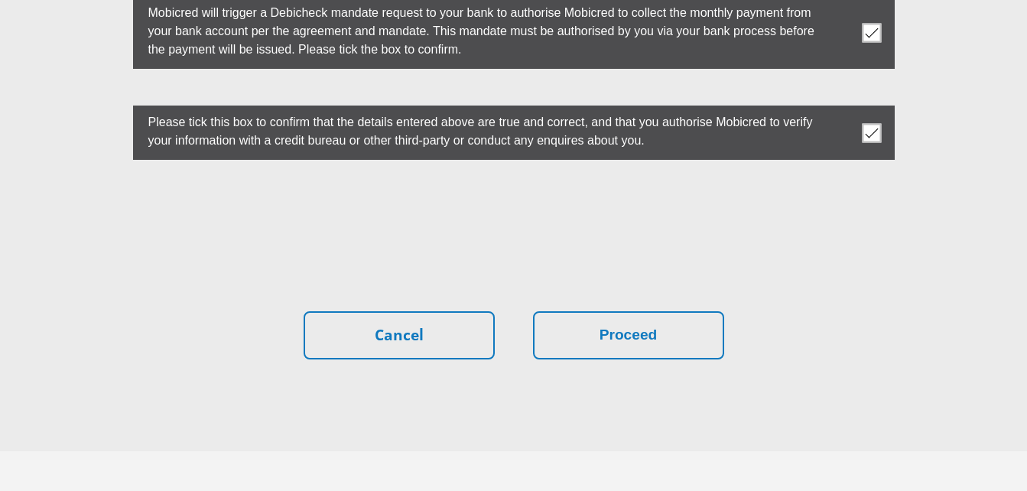
scroll to position [4376, 0]
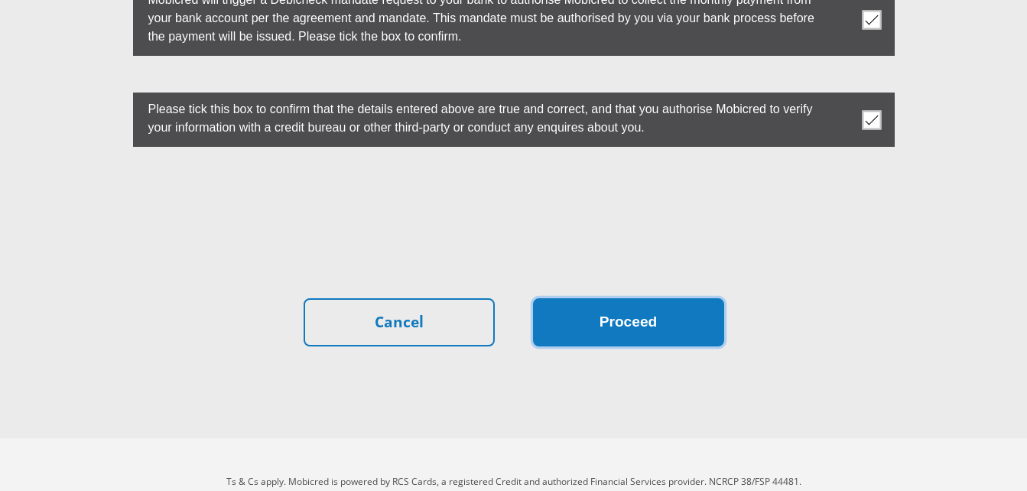
click at [633, 298] on button "Proceed" at bounding box center [628, 322] width 191 height 48
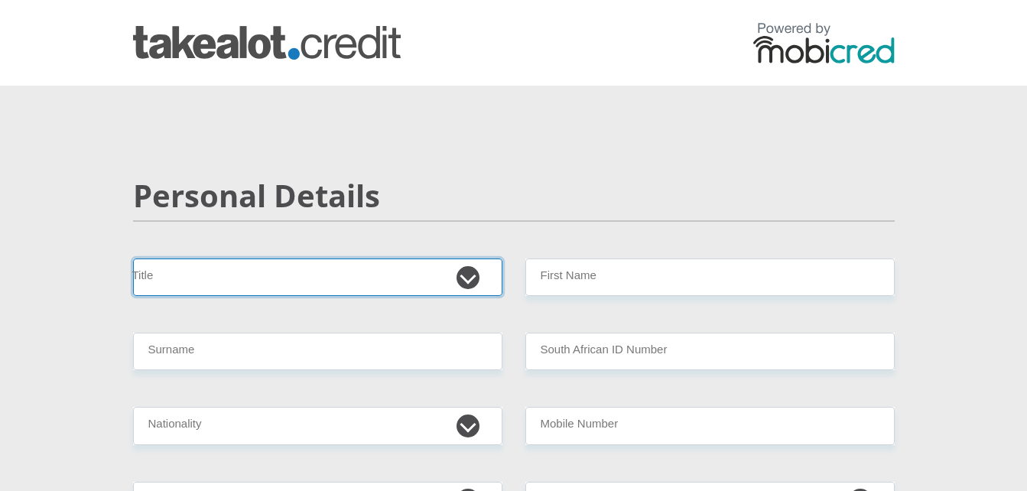
click at [276, 274] on select "Mr Ms Mrs Dr Other" at bounding box center [317, 276] width 369 height 37
select select "Ms"
click at [133, 258] on select "Mr Ms Mrs Dr Other" at bounding box center [317, 276] width 369 height 37
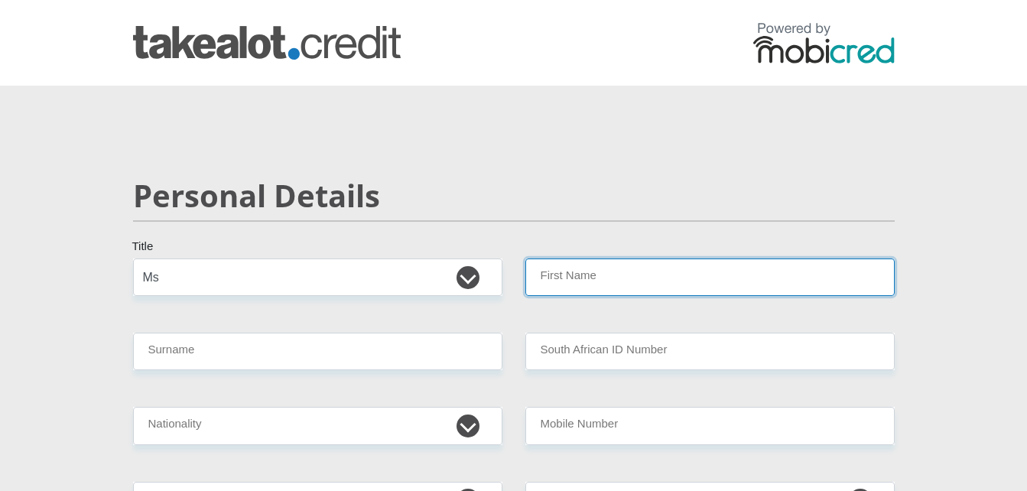
click at [599, 272] on input "First Name" at bounding box center [709, 276] width 369 height 37
type input "[PERSON_NAME]"
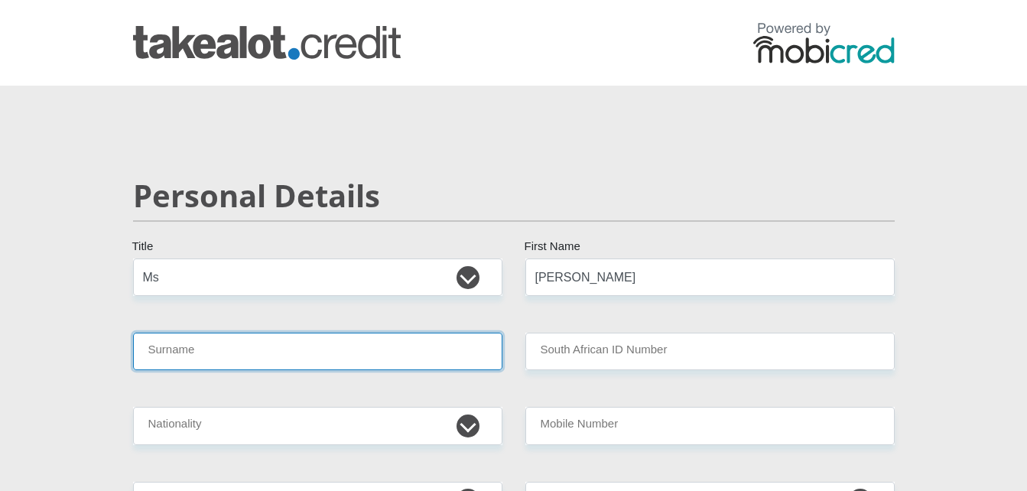
type input "Marole"
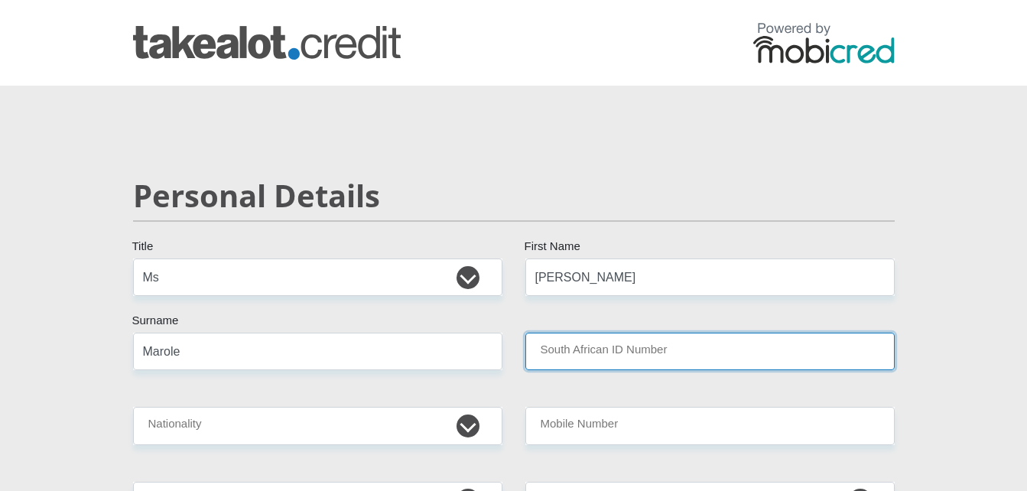
type input "Bariah Holdings ( C.O.D )"
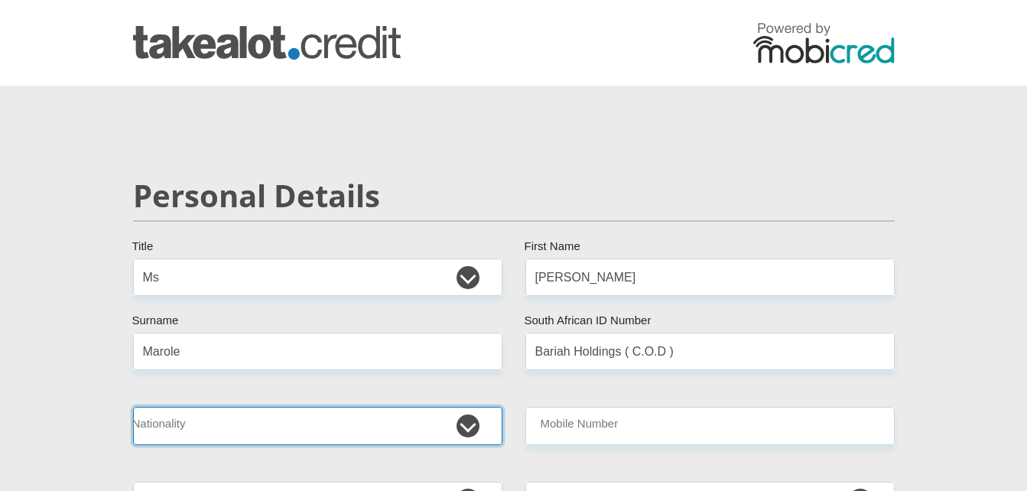
select select "ZAF"
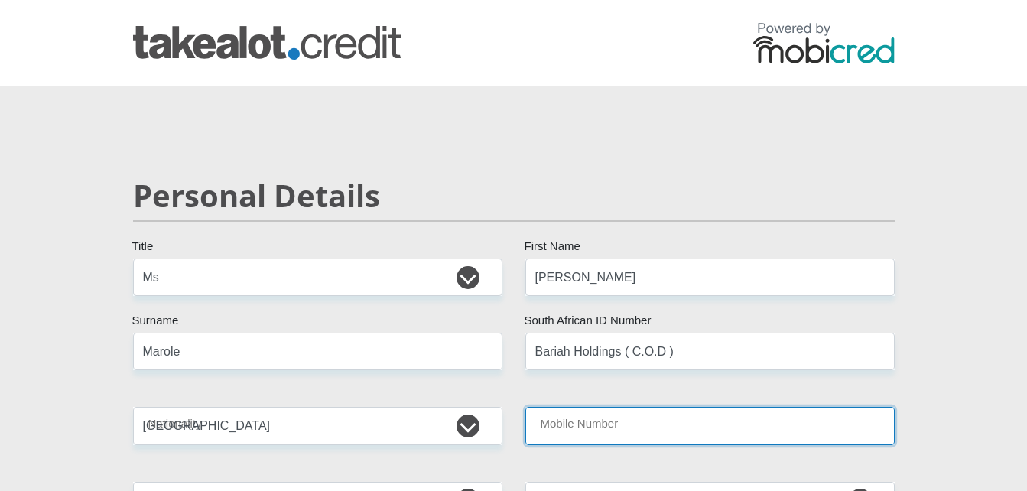
type input "0649370553"
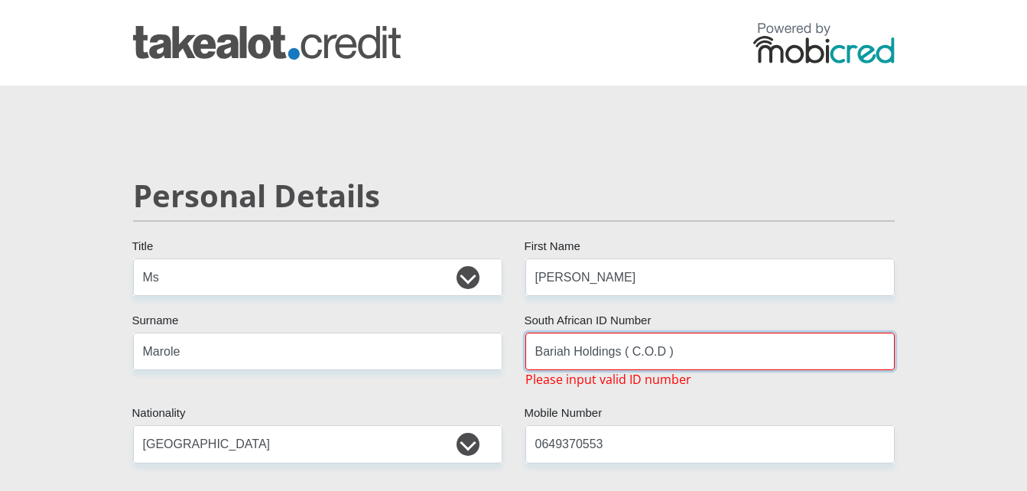
click at [680, 352] on input "Bariah Holdings ( C.O.D )" at bounding box center [709, 351] width 369 height 37
type input "B"
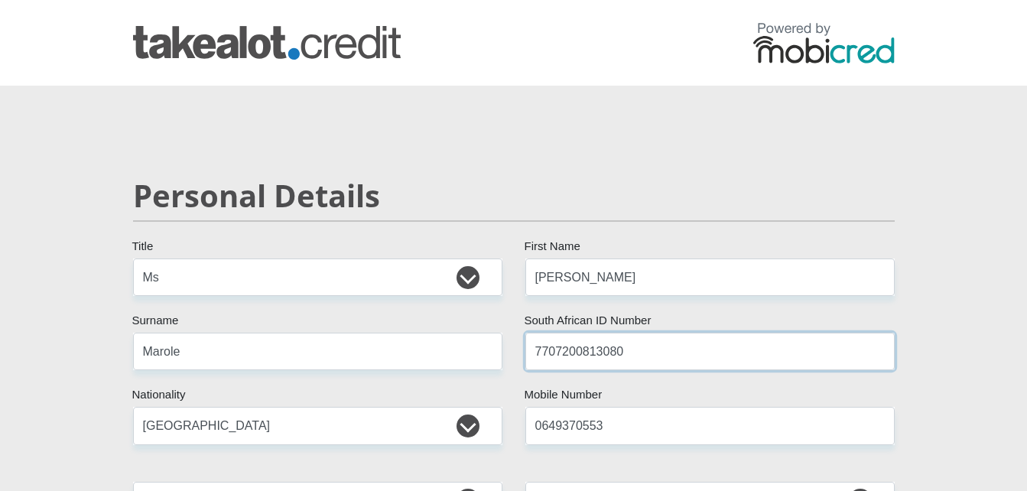
type input "7707200813080"
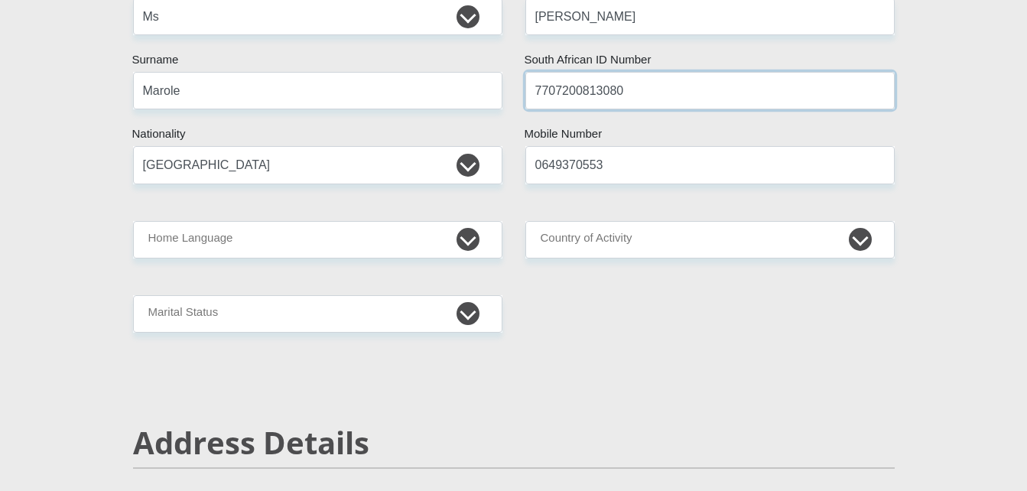
scroll to position [265, 0]
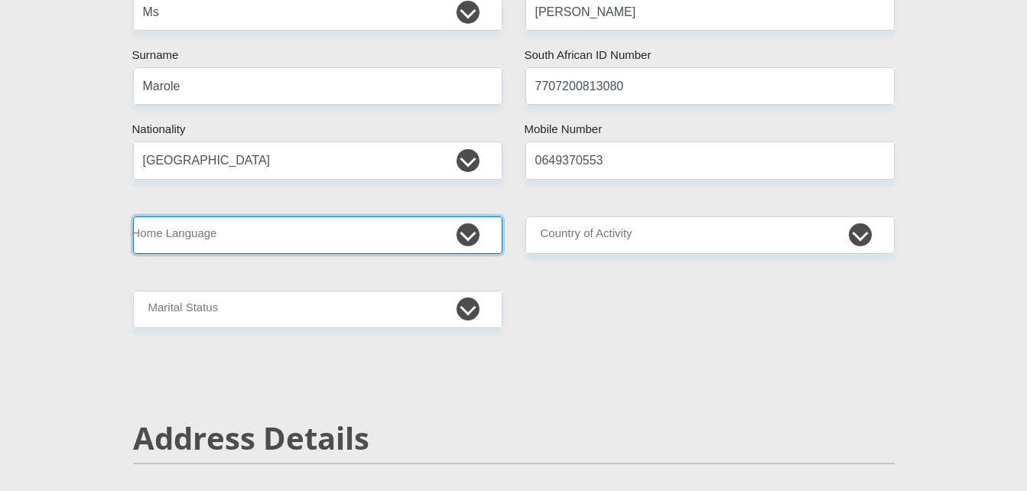
click at [303, 244] on select "Afrikaans English Sepedi South Ndebele Southern Sotho Swati Tsonga Tswana Venda…" at bounding box center [317, 234] width 369 height 37
select select "sot"
click at [133, 216] on select "Afrikaans English Sepedi South Ndebele Southern Sotho Swati Tsonga Tswana Venda…" at bounding box center [317, 234] width 369 height 37
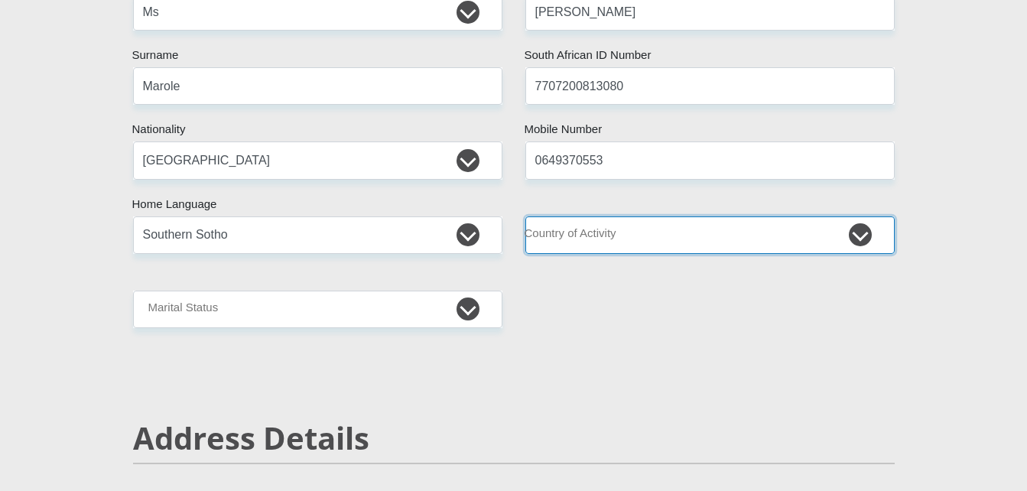
click at [619, 232] on select "South Africa Afghanistan Aland Islands Albania Algeria America Samoa American V…" at bounding box center [709, 234] width 369 height 37
select select "ZAF"
click at [525, 216] on select "South Africa Afghanistan Aland Islands Albania Algeria America Samoa American V…" at bounding box center [709, 234] width 369 height 37
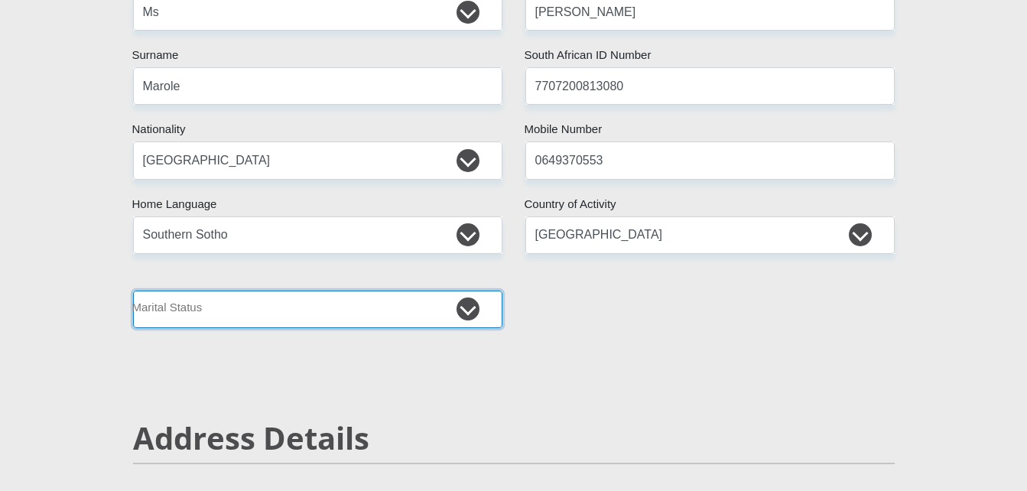
click at [284, 310] on select "Married ANC Single Divorced Widowed Married COP or Customary Law" at bounding box center [317, 308] width 369 height 37
select select "4"
click at [133, 290] on select "Married ANC Single Divorced Widowed Married COP or Customary Law" at bounding box center [317, 308] width 369 height 37
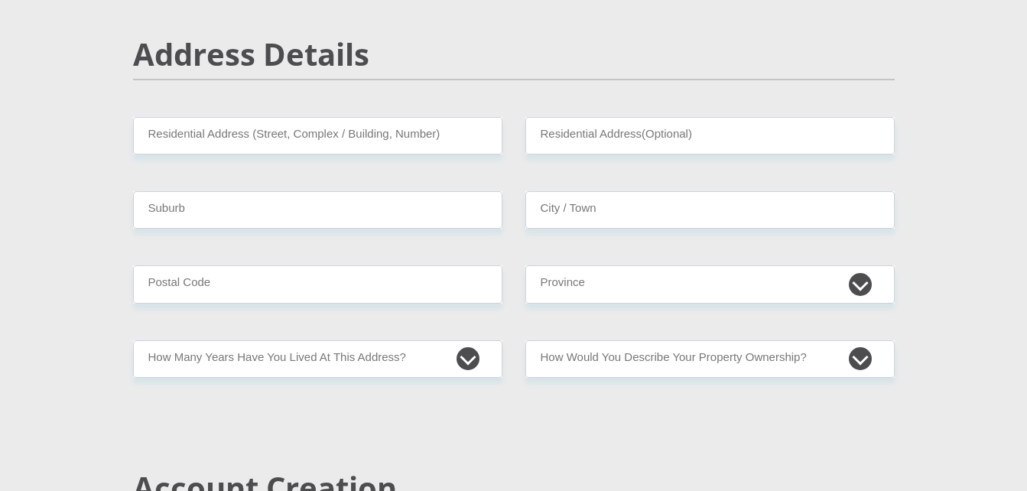
scroll to position [657, 0]
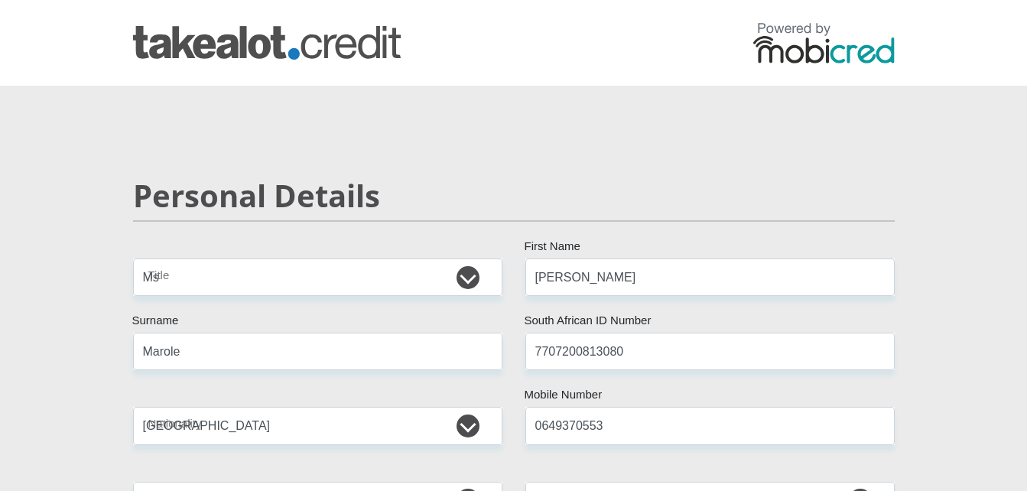
select select "Ms"
select select "ZAF"
select select "sot"
select select "ZAF"
select select "4"
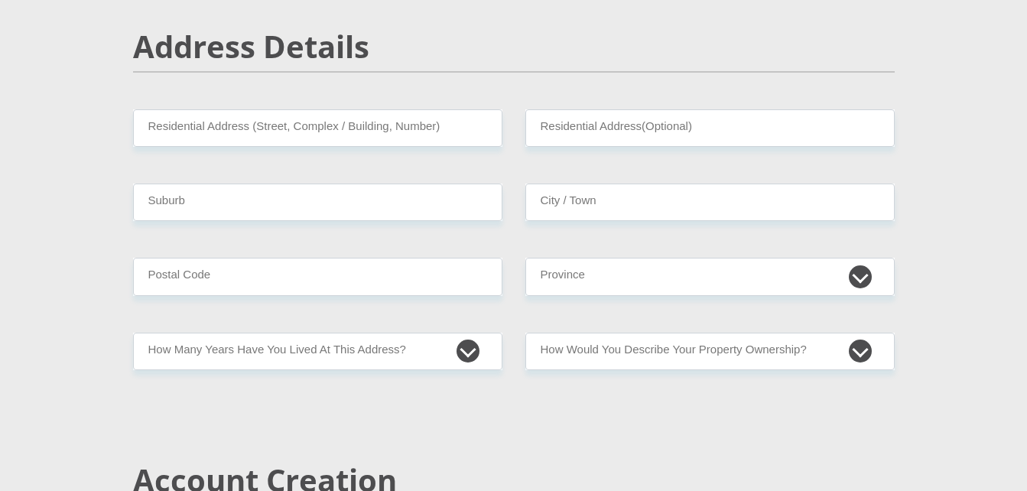
scroll to position [657, 0]
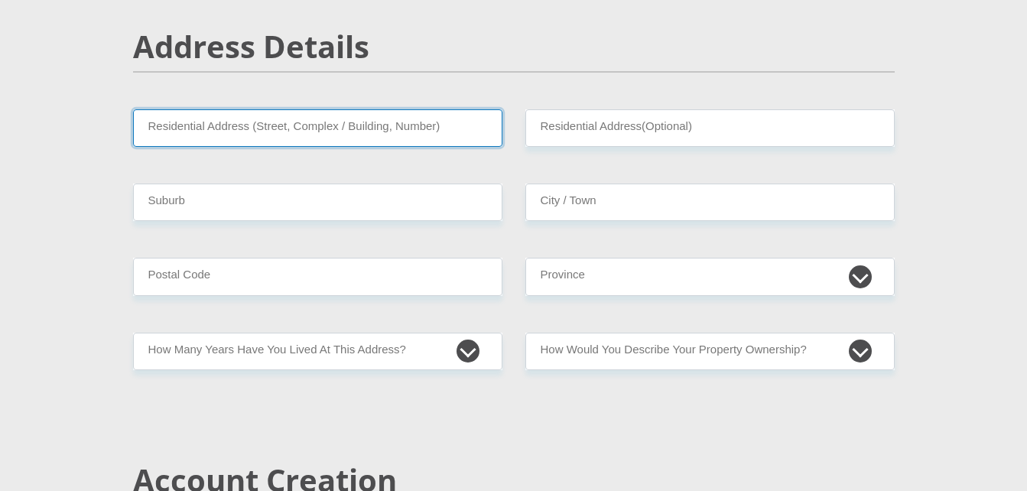
click at [151, 130] on input "Residential Address (Street, Complex / Building, Number)" at bounding box center [317, 127] width 369 height 37
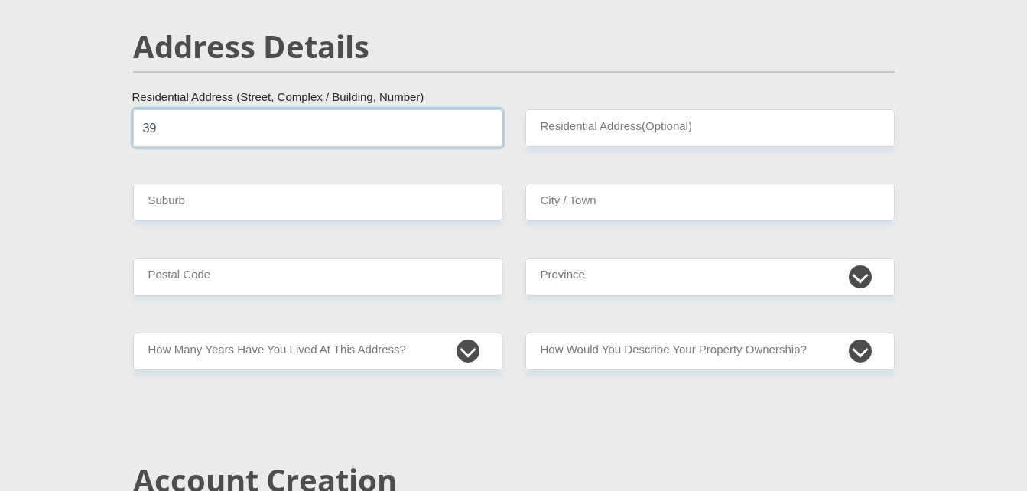
type input "3"
type input "[STREET_ADDRESS][PERSON_NAME]"
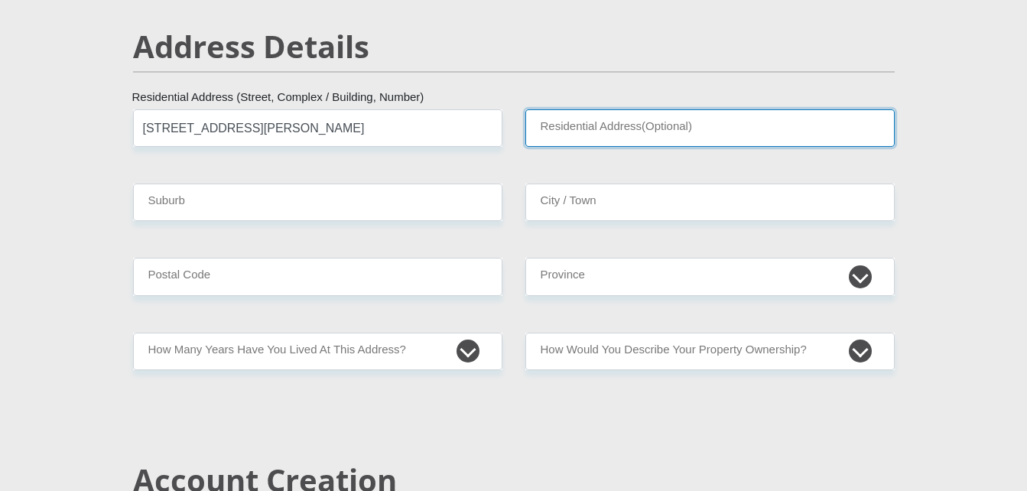
type input "Montgomery Park"
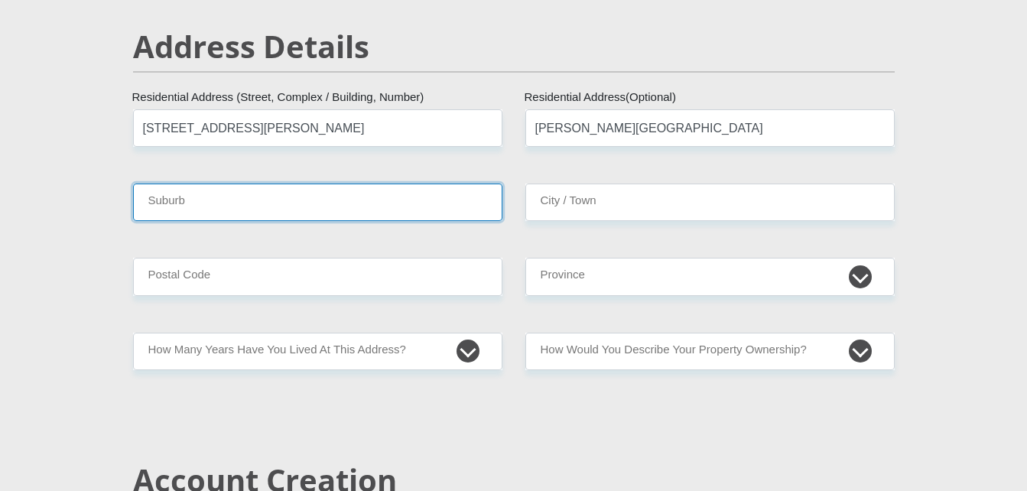
type input "Montgomery Park"
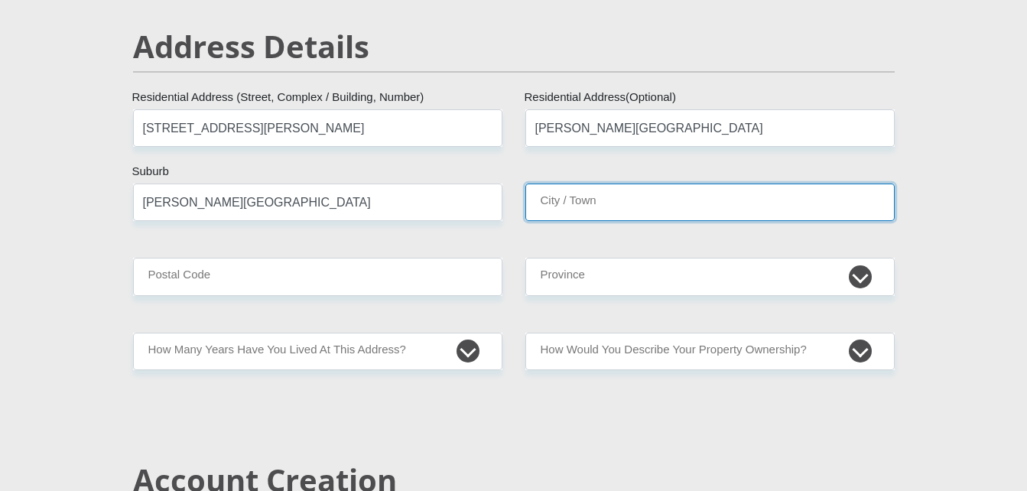
type input "Johannesburg"
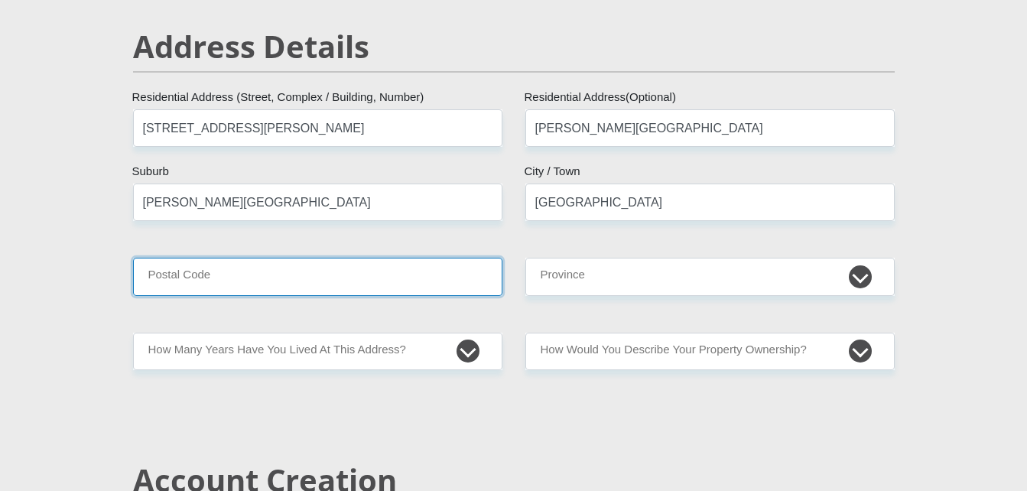
type input "2195"
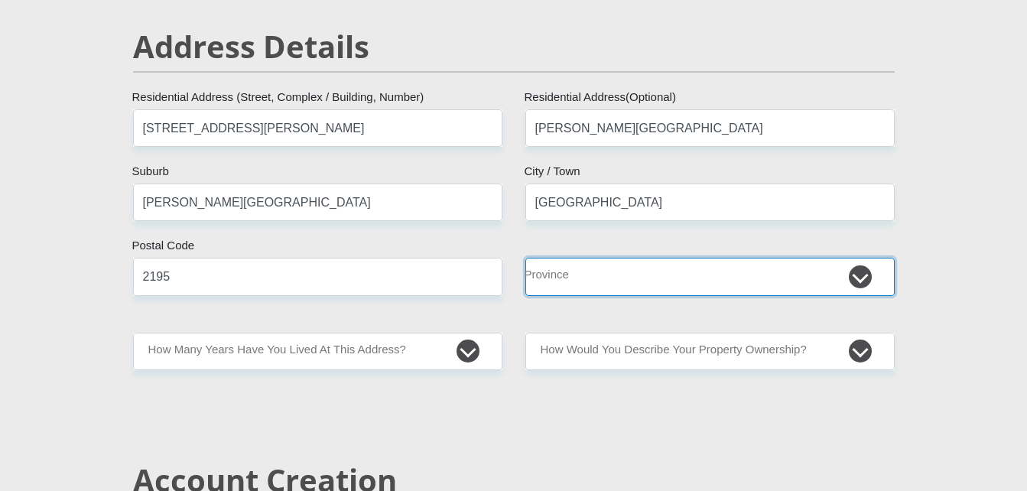
select select "Gauteng"
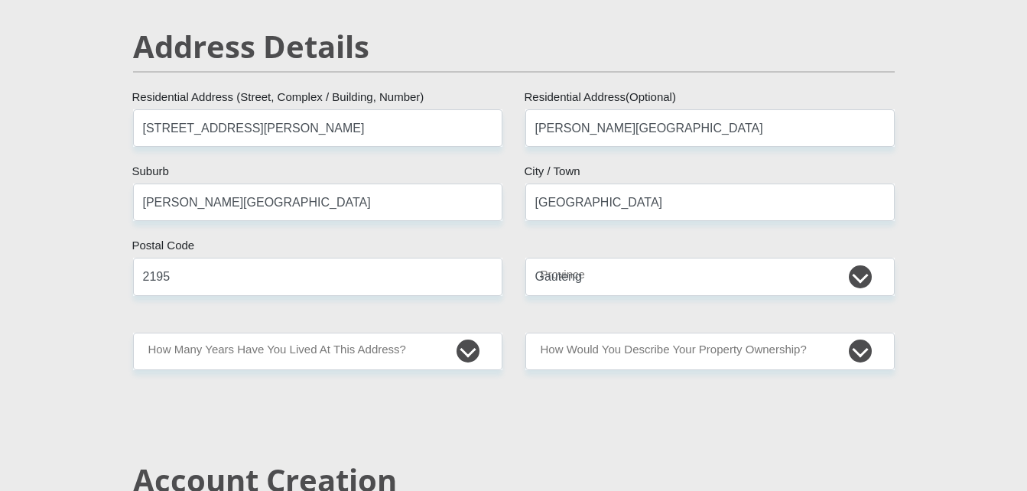
type input "bariah.k@gmail.com"
type input "Bariah197745"
type input "30000"
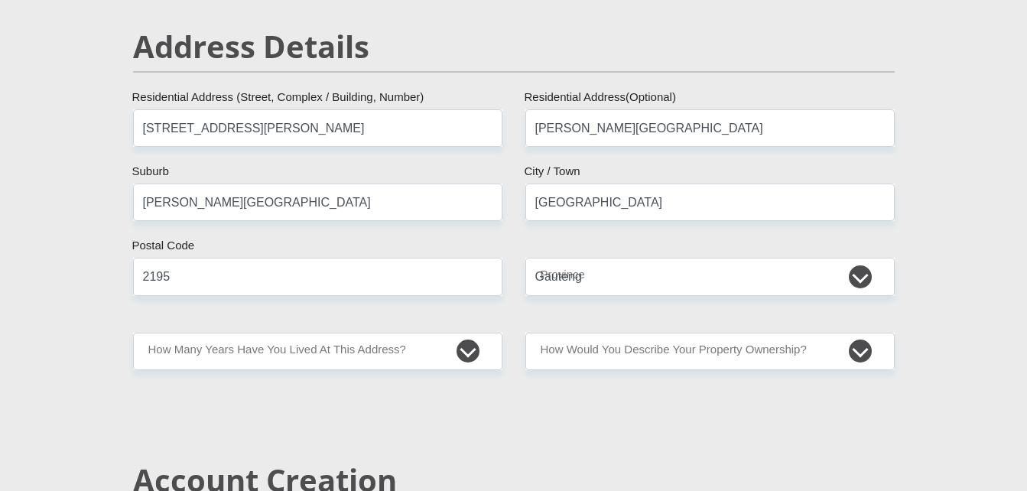
type input "22000"
type input "2000"
type input "8000"
type input "1000"
type input "00"
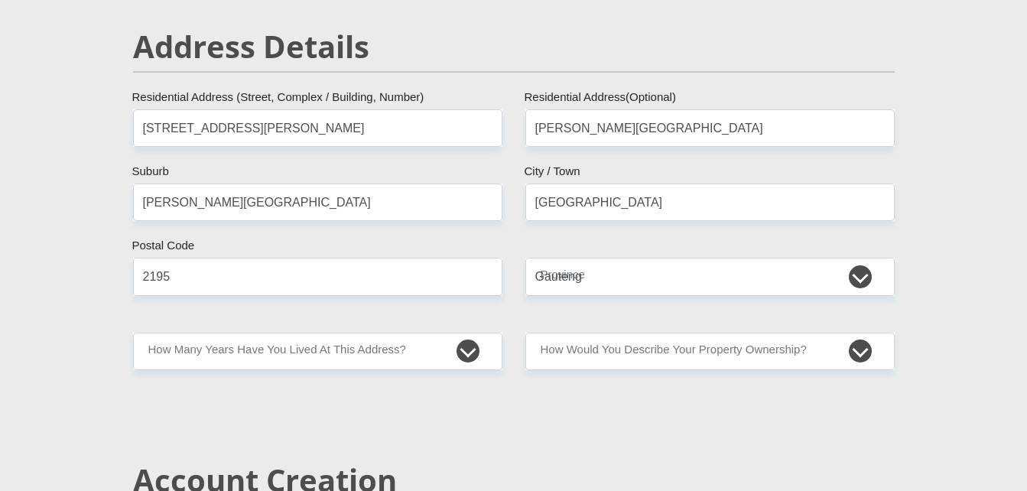
type input "1000"
type input "0"
type input "BariahHoldings"
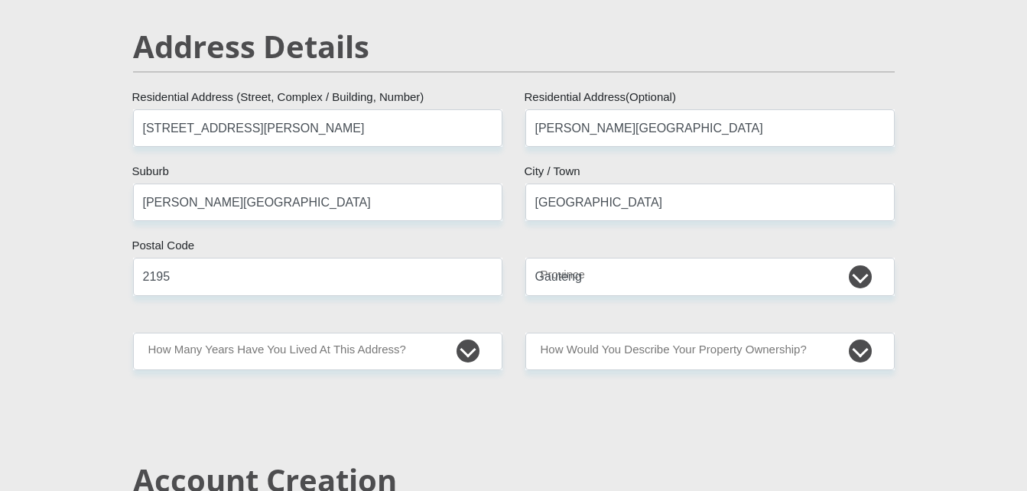
type input "0649370553"
type input "Raeesa"
type input "Schaffer"
type input "10216019034"
type input "250105"
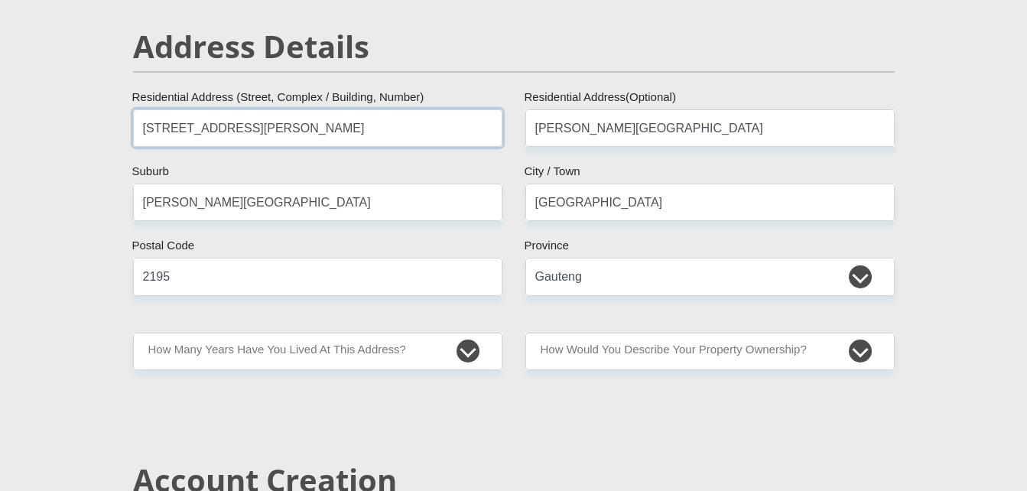
type input "FIRSTRAND BANK"
type input "DIE BULT 048"
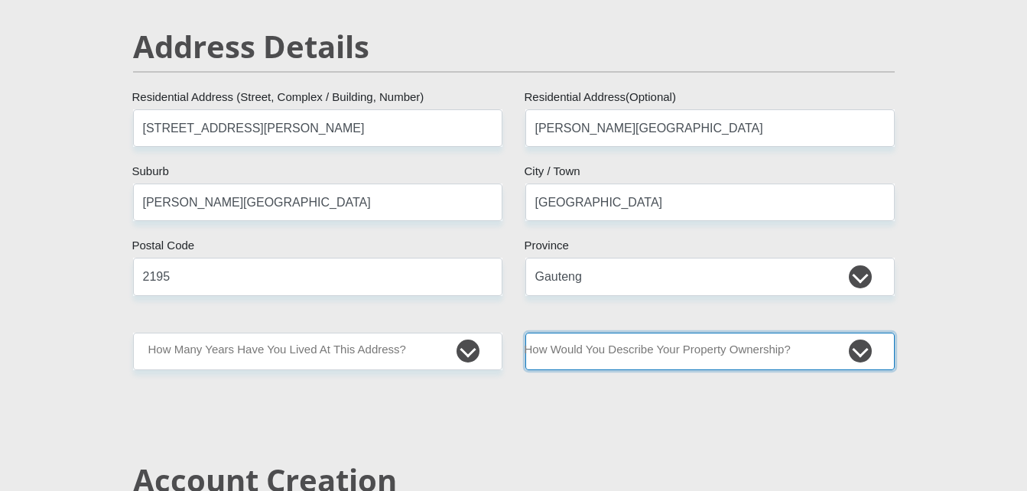
click at [636, 349] on select "Owned Rented Family Owned Company Dwelling" at bounding box center [709, 351] width 369 height 37
select select "Rented"
click at [525, 333] on select "Owned Rented Family Owned Company Dwelling" at bounding box center [709, 351] width 369 height 37
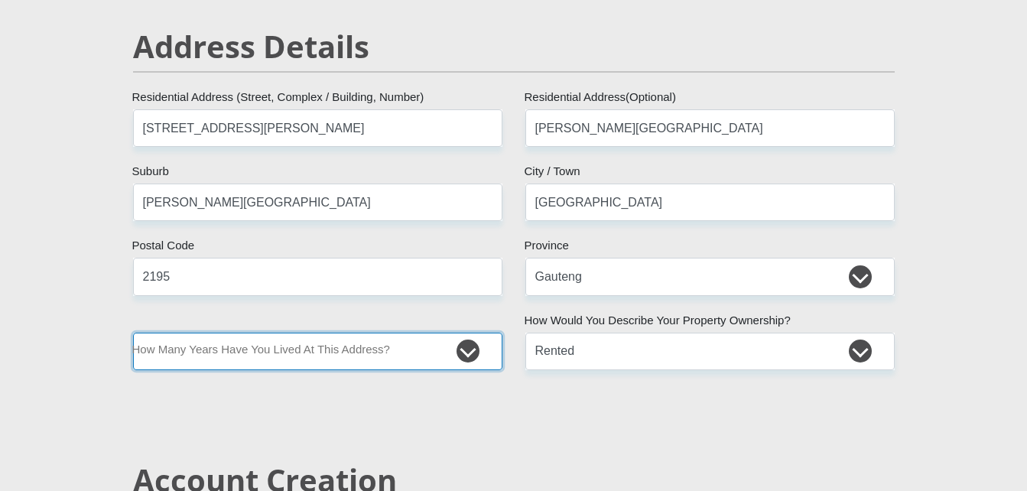
click at [360, 346] on select "less than 1 year 1-3 years 3-5 years 5+ years" at bounding box center [317, 351] width 369 height 37
select select "2"
click at [133, 333] on select "less than 1 year 1-3 years 3-5 years 5+ years" at bounding box center [317, 351] width 369 height 37
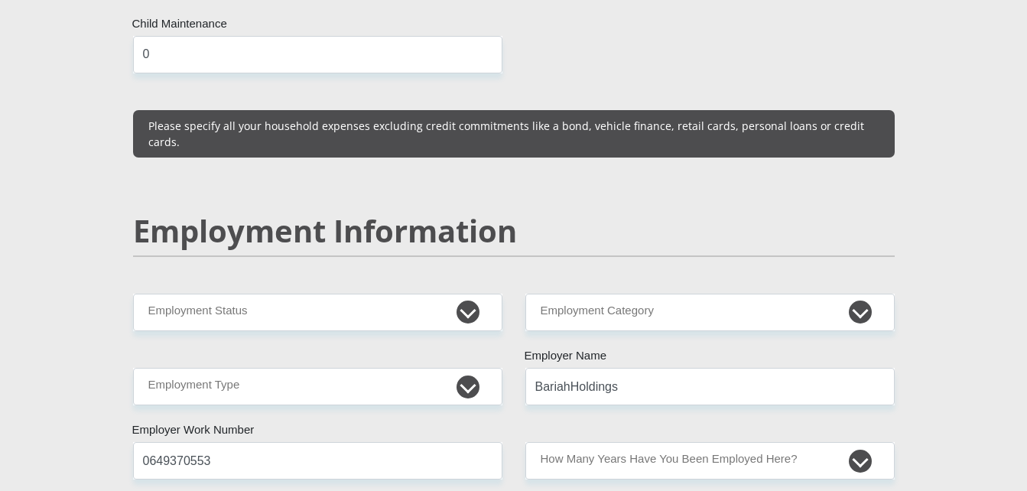
scroll to position [2222, 0]
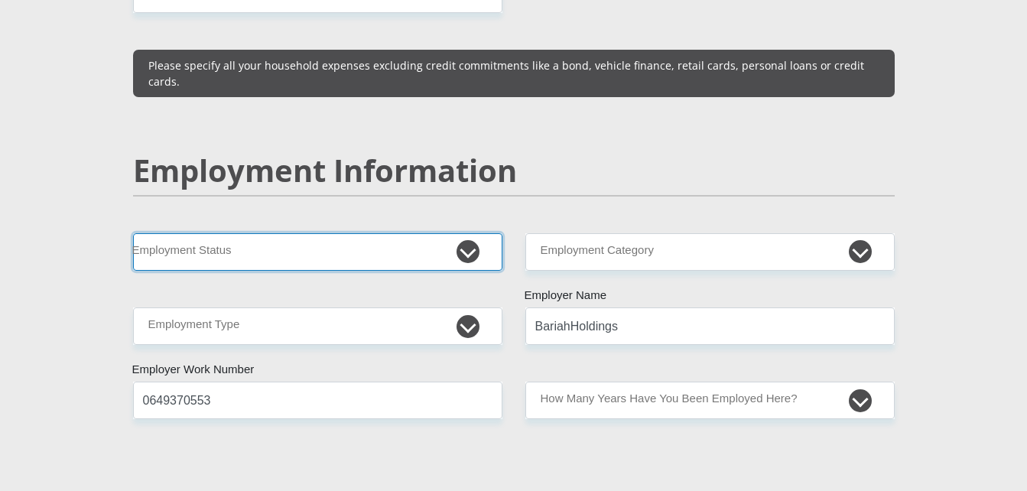
click at [381, 233] on select "Permanent/Full-time Part-time/Casual Contract Worker Self-Employed Housewife Re…" at bounding box center [317, 251] width 369 height 37
select select "1"
click at [133, 233] on select "Permanent/Full-time Part-time/Casual Contract Worker Self-Employed Housewife Re…" at bounding box center [317, 251] width 369 height 37
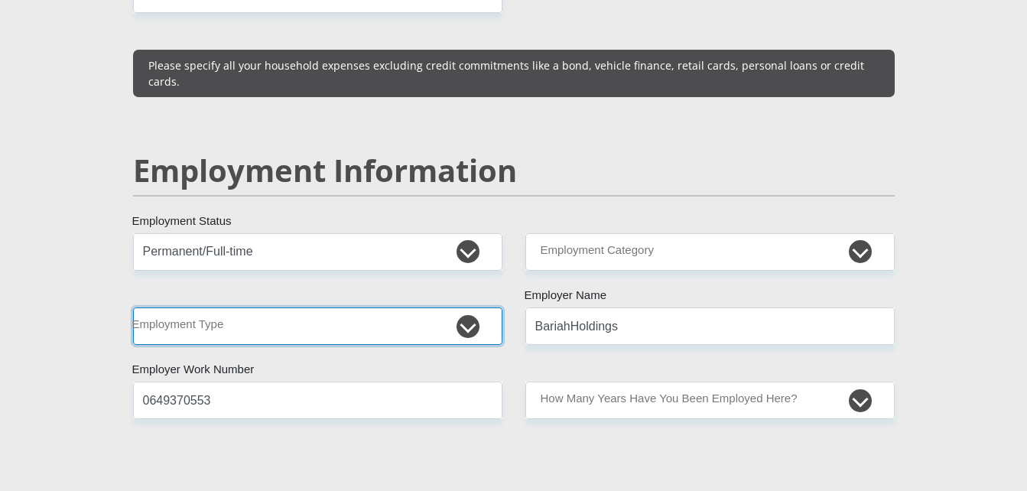
click at [321, 307] on select "College/Lecturer Craft Seller Creative Driver Executive Farmer Forces - Non Com…" at bounding box center [317, 325] width 369 height 37
select select "Executive"
click at [133, 307] on select "College/Lecturer Craft Seller Creative Driver Executive Farmer Forces - Non Com…" at bounding box center [317, 325] width 369 height 37
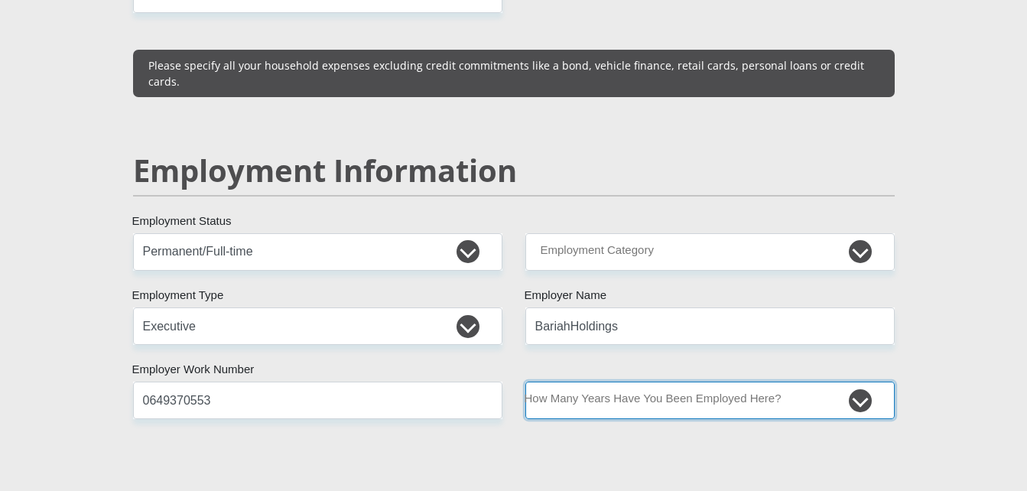
click at [727, 381] on select "less than 1 year 1-3 years 3-5 years 5+ years" at bounding box center [709, 399] width 369 height 37
select select "24"
click at [525, 381] on select "less than 1 year 1-3 years 3-5 years 5+ years" at bounding box center [709, 399] width 369 height 37
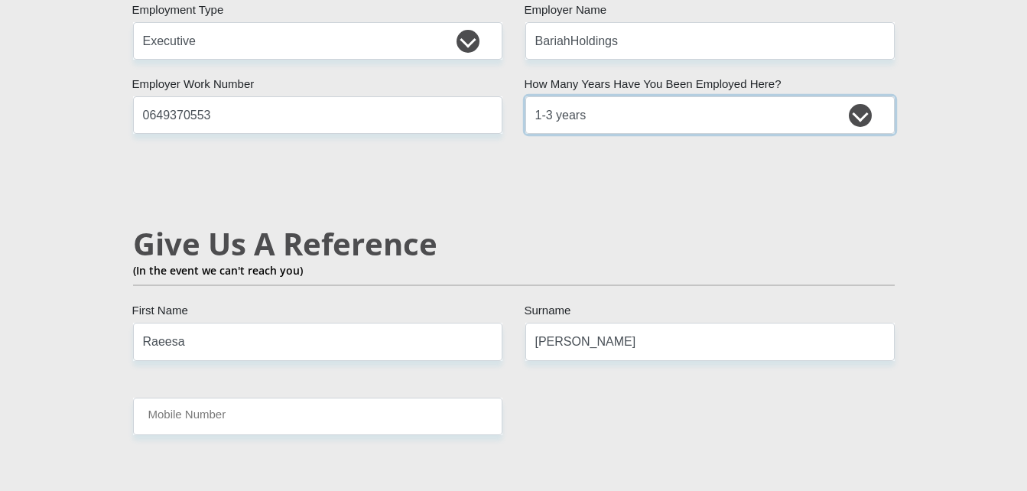
scroll to position [2567, 0]
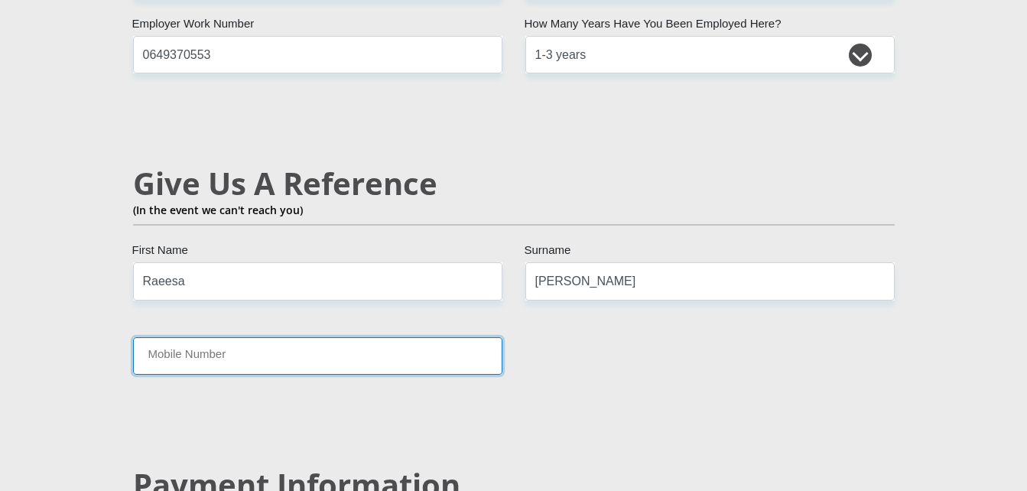
click at [365, 337] on input "Mobile Number" at bounding box center [317, 355] width 369 height 37
type input "0760979206"
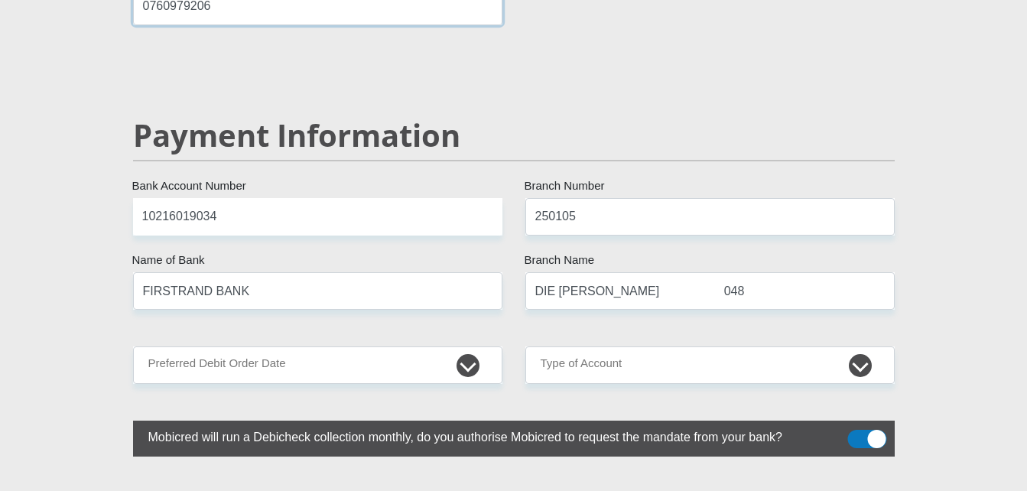
scroll to position [2923, 0]
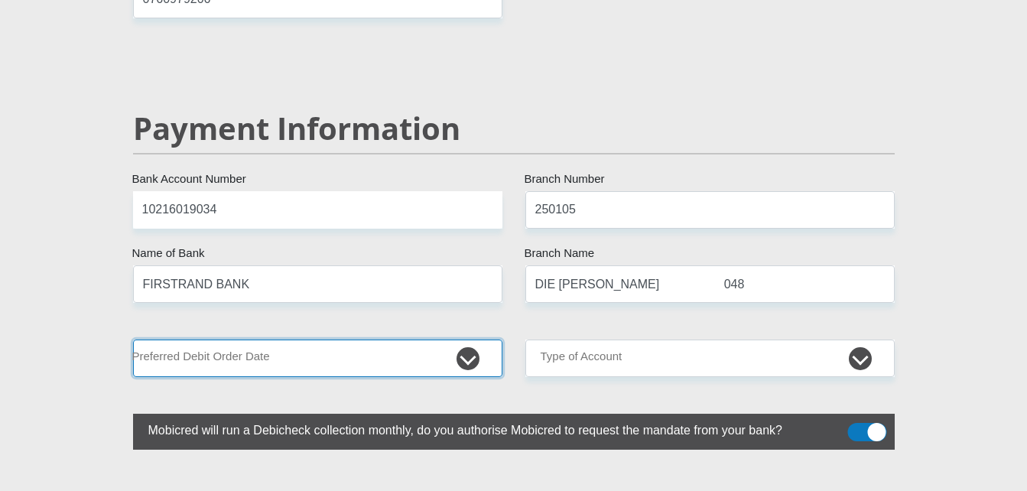
click at [389, 339] on select "1st 2nd 3rd 4th 5th 7th 18th 19th 20th 21st 22nd 23rd 24th 25th 26th 27th 28th …" at bounding box center [317, 357] width 369 height 37
select select "30"
click at [133, 339] on select "1st 2nd 3rd 4th 5th 7th 18th 19th 20th 21st 22nd 23rd 24th 25th 26th 27th 28th …" at bounding box center [317, 357] width 369 height 37
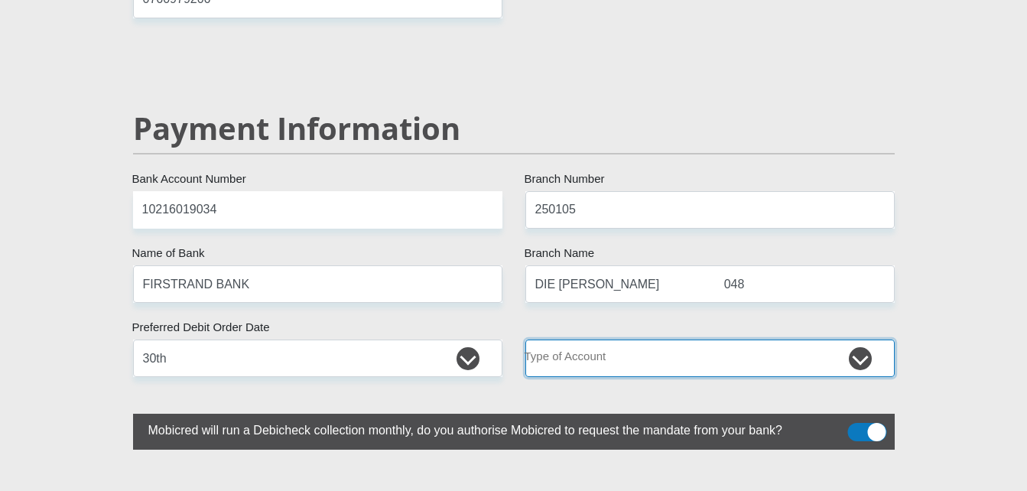
click at [682, 339] on select "Cheque Savings" at bounding box center [709, 357] width 369 height 37
select select "CUR"
click at [525, 339] on select "Cheque Savings" at bounding box center [709, 357] width 369 height 37
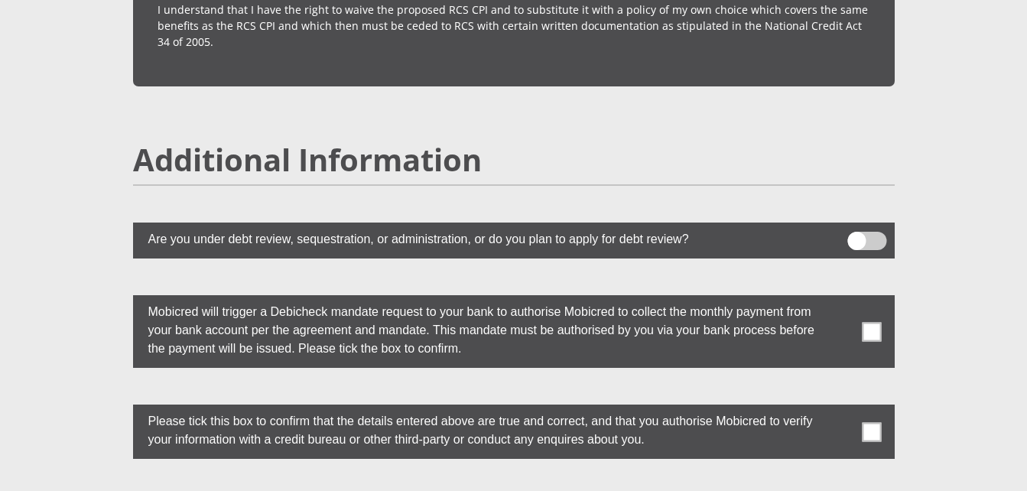
scroll to position [4067, 0]
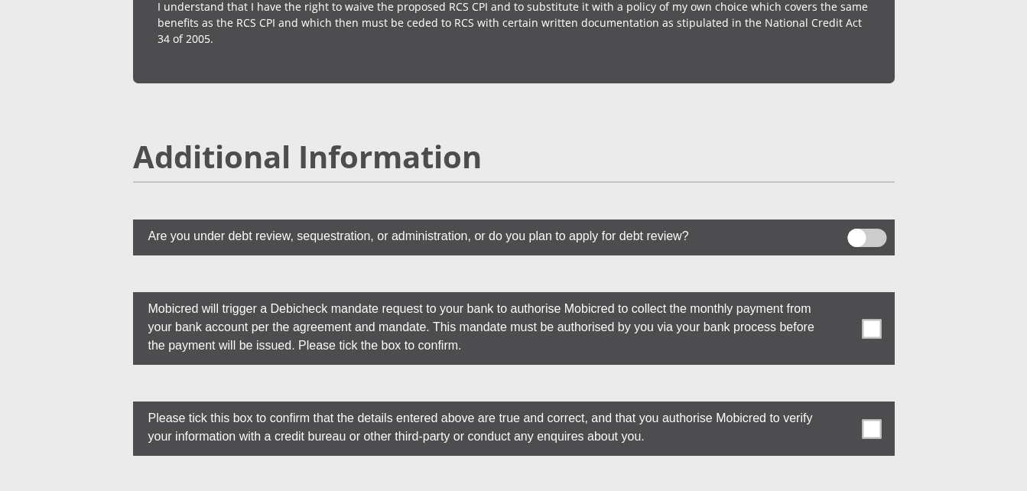
click at [874, 319] on span at bounding box center [871, 328] width 19 height 19
click at [841, 296] on input "checkbox" at bounding box center [841, 296] width 0 height 0
click at [871, 419] on span at bounding box center [871, 428] width 19 height 19
click at [841, 405] on input "checkbox" at bounding box center [841, 405] width 0 height 0
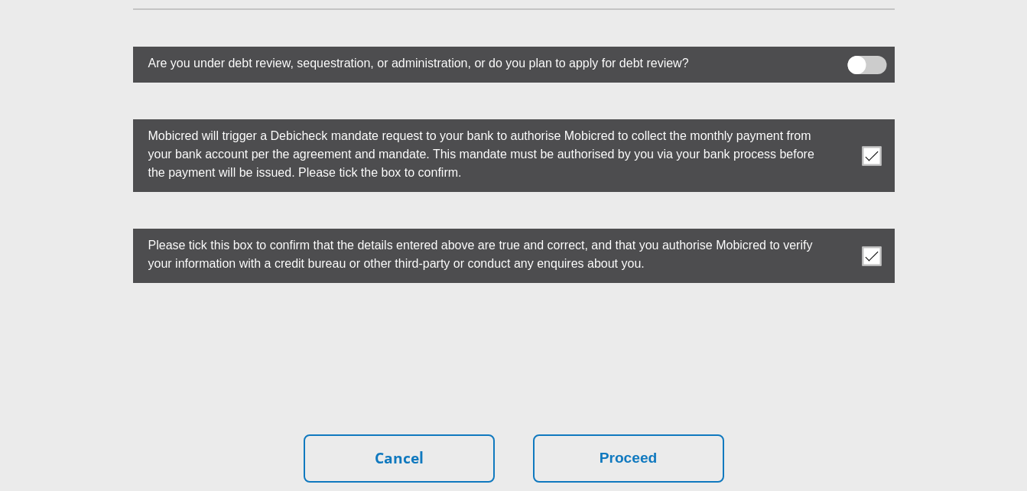
scroll to position [4362, 0]
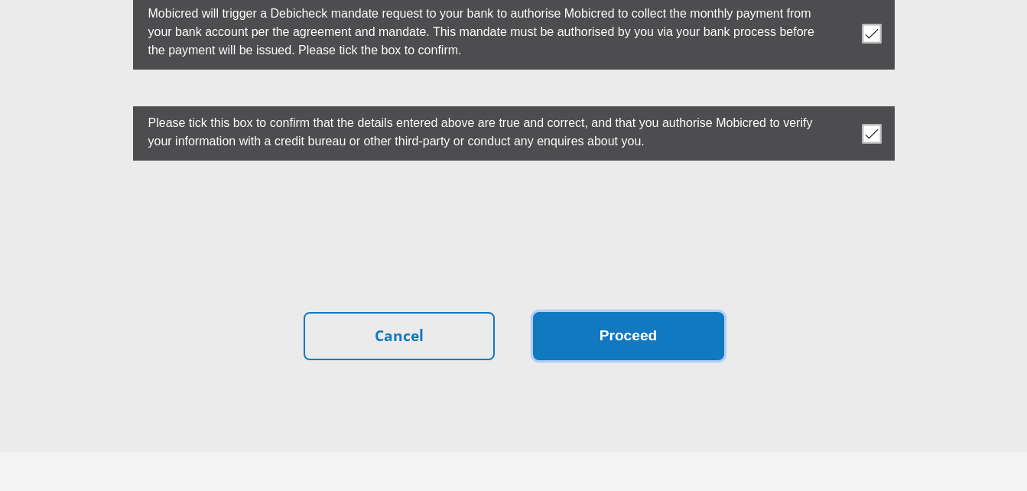
click at [610, 312] on button "Proceed" at bounding box center [628, 336] width 191 height 48
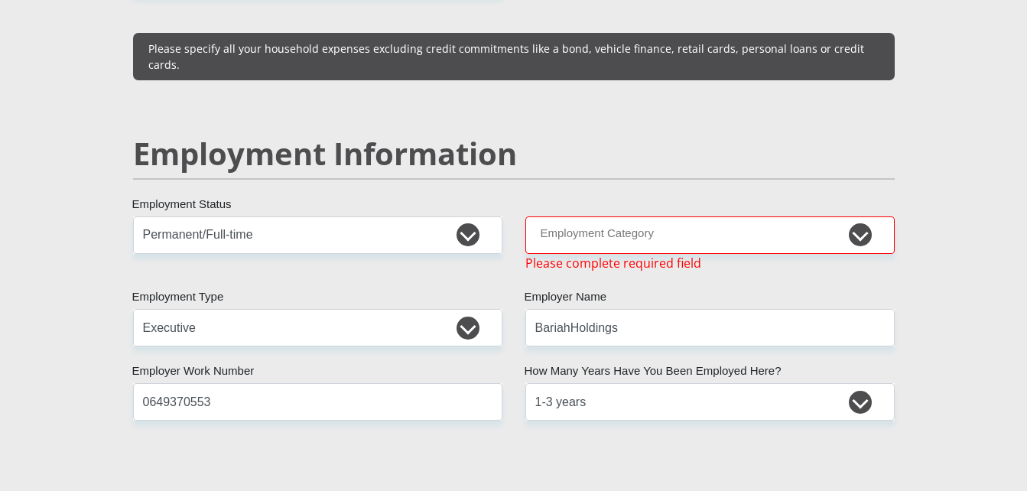
scroll to position [2228, 0]
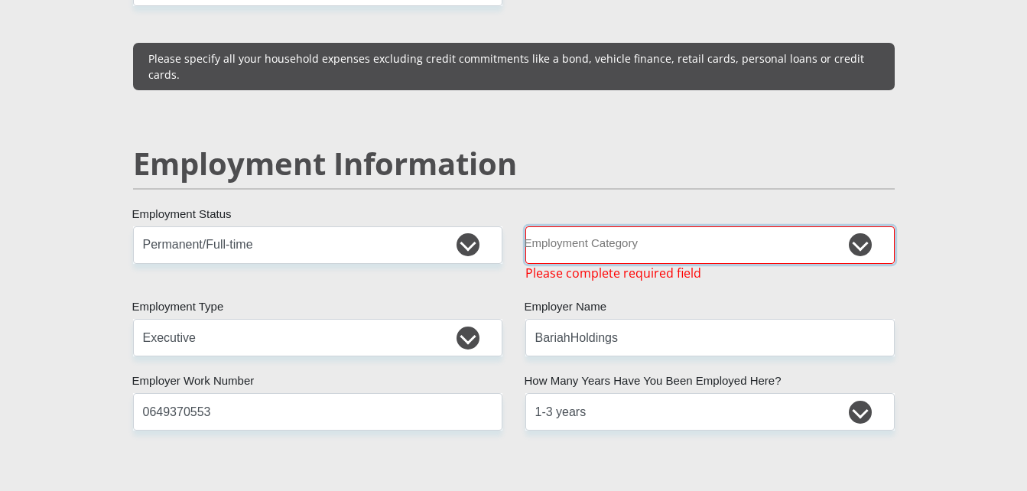
click at [683, 226] on select "AGRICULTURE ALCOHOL & TOBACCO CONSTRUCTION MATERIALS METALLURGY EQUIPMENT FOR R…" at bounding box center [709, 244] width 369 height 37
select select "14"
click at [525, 226] on select "AGRICULTURE ALCOHOL & TOBACCO CONSTRUCTION MATERIALS METALLURGY EQUIPMENT FOR R…" at bounding box center [709, 244] width 369 height 37
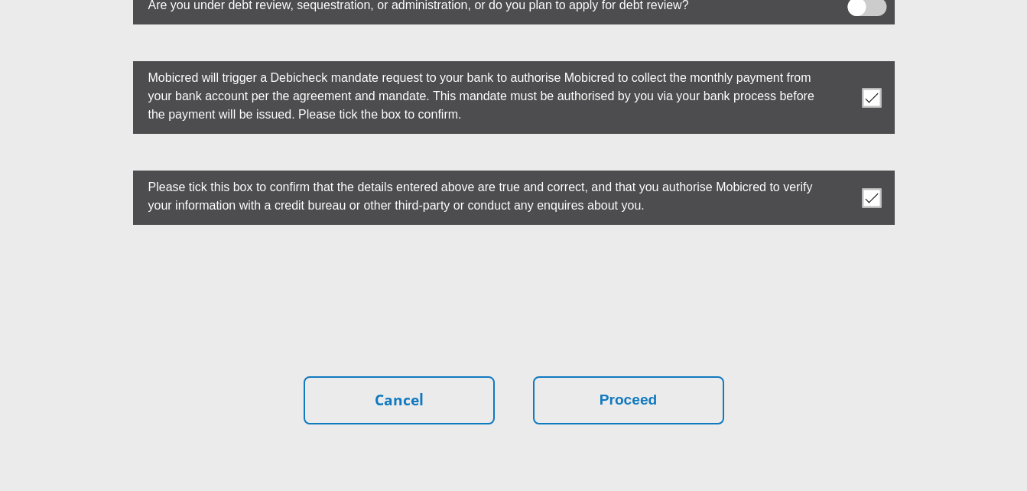
scroll to position [4376, 0]
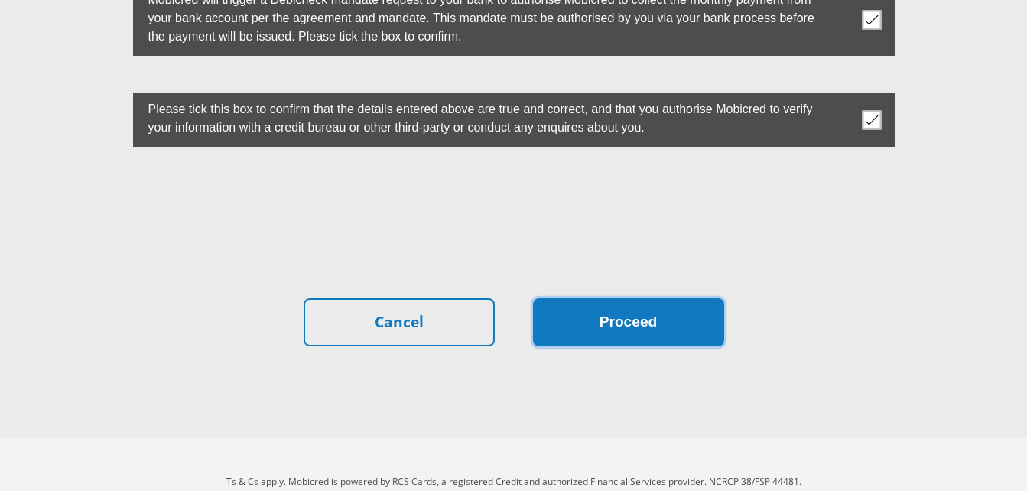
click at [615, 298] on button "Proceed" at bounding box center [628, 322] width 191 height 48
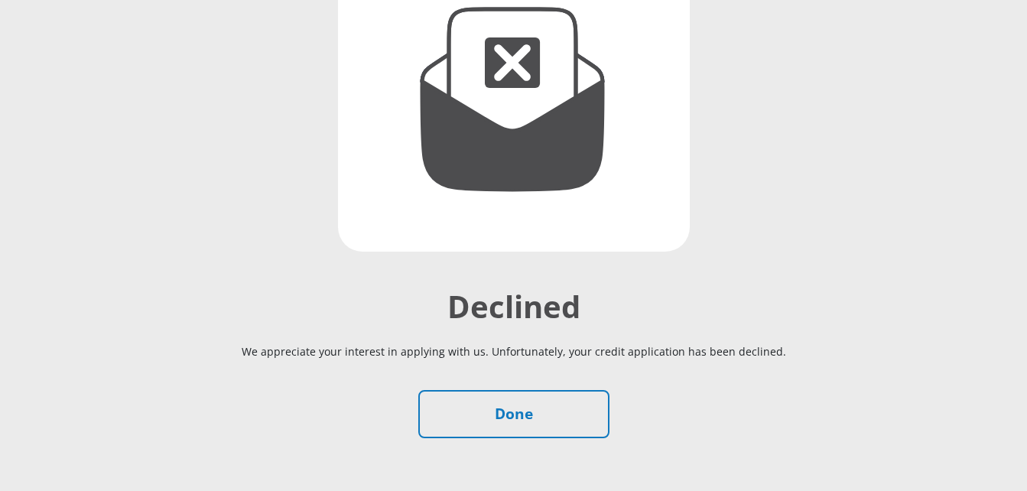
scroll to position [238, 0]
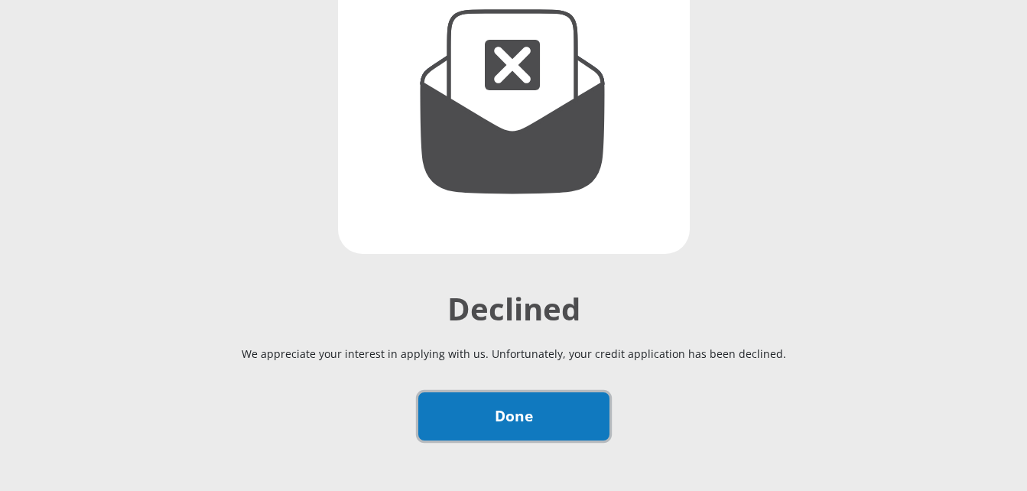
click at [489, 414] on link "Done" at bounding box center [513, 416] width 191 height 48
